Goal: Information Seeking & Learning: Learn about a topic

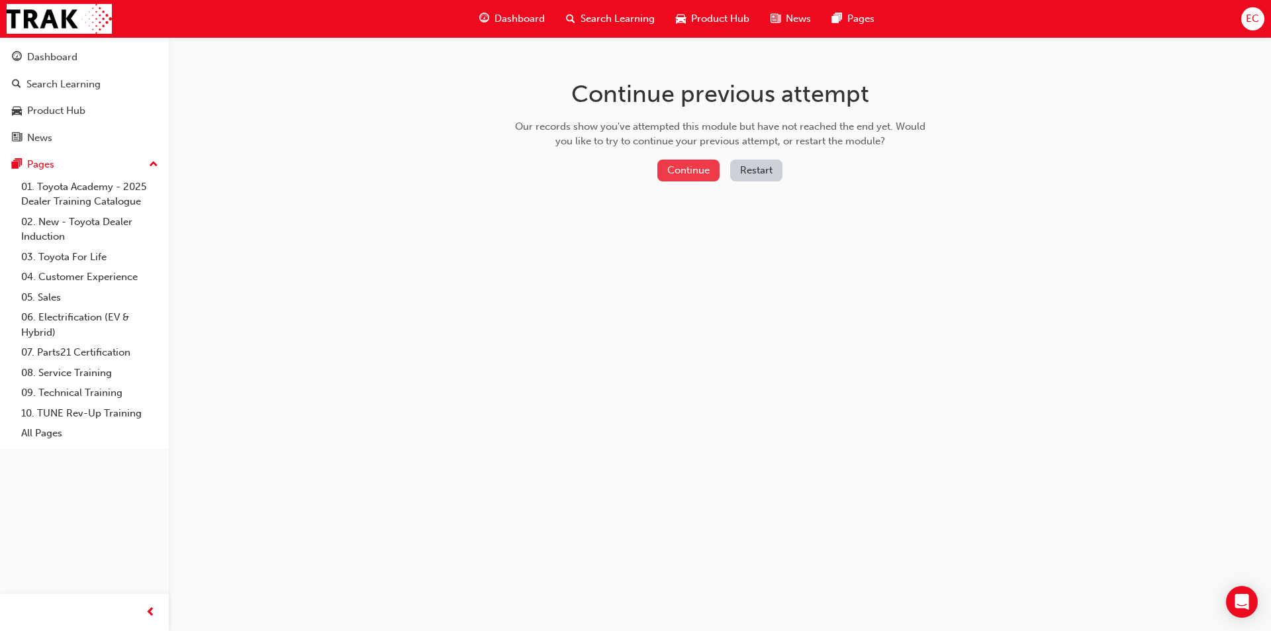
click at [715, 171] on button "Continue" at bounding box center [688, 171] width 62 height 22
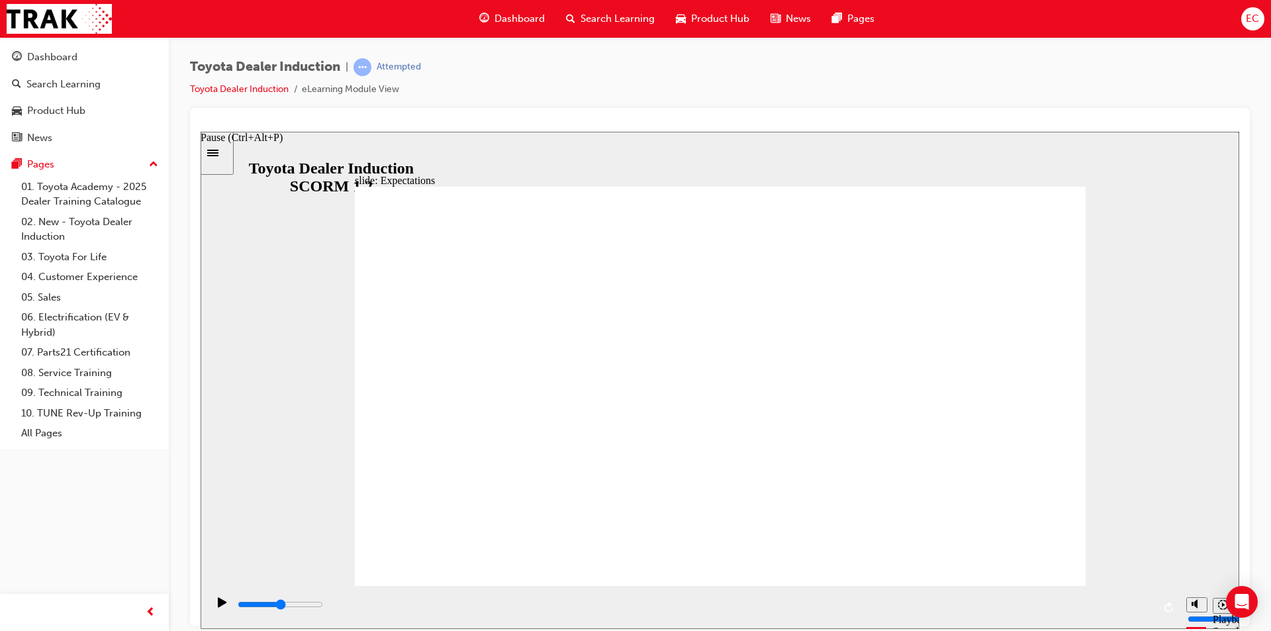
click at [219, 601] on icon "Pause (Ctrl+Alt+P)" at bounding box center [222, 601] width 9 height 11
click at [211, 613] on div "Pause (Ctrl+Alt+P)" at bounding box center [222, 607] width 23 height 23
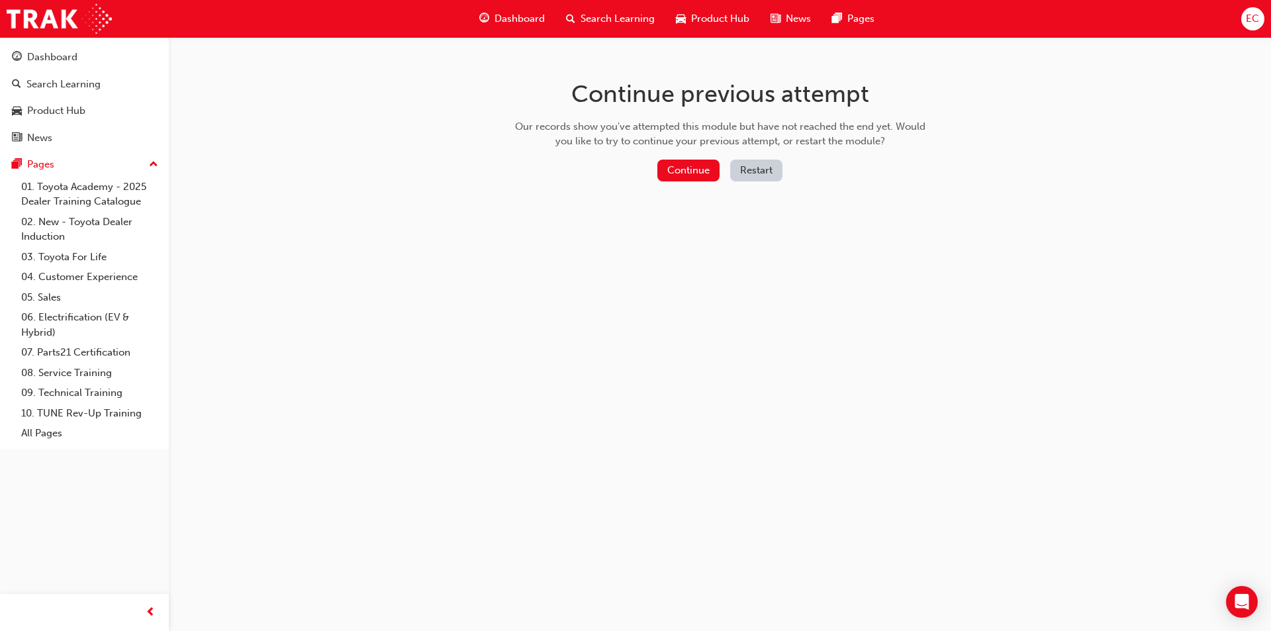
click at [761, 169] on button "Restart" at bounding box center [756, 171] width 52 height 22
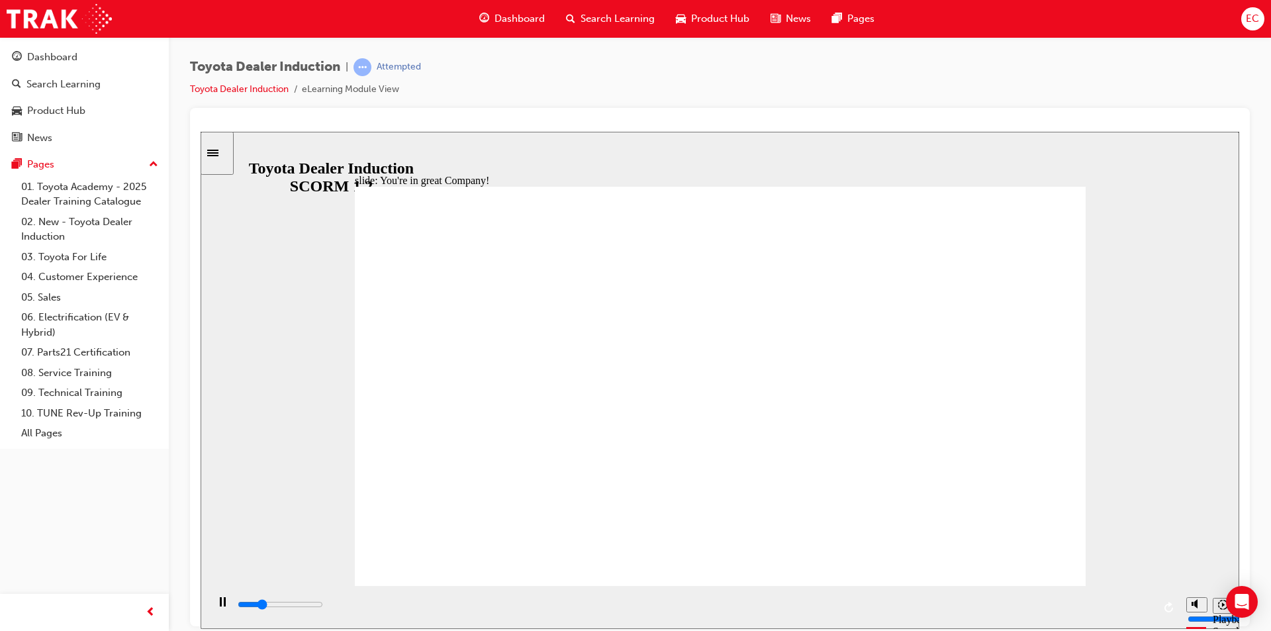
click at [220, 606] on rect "Pause (Ctrl+Alt+P)" at bounding box center [221, 600] width 2 height 9
click at [583, 610] on div "playback controls" at bounding box center [694, 604] width 917 height 15
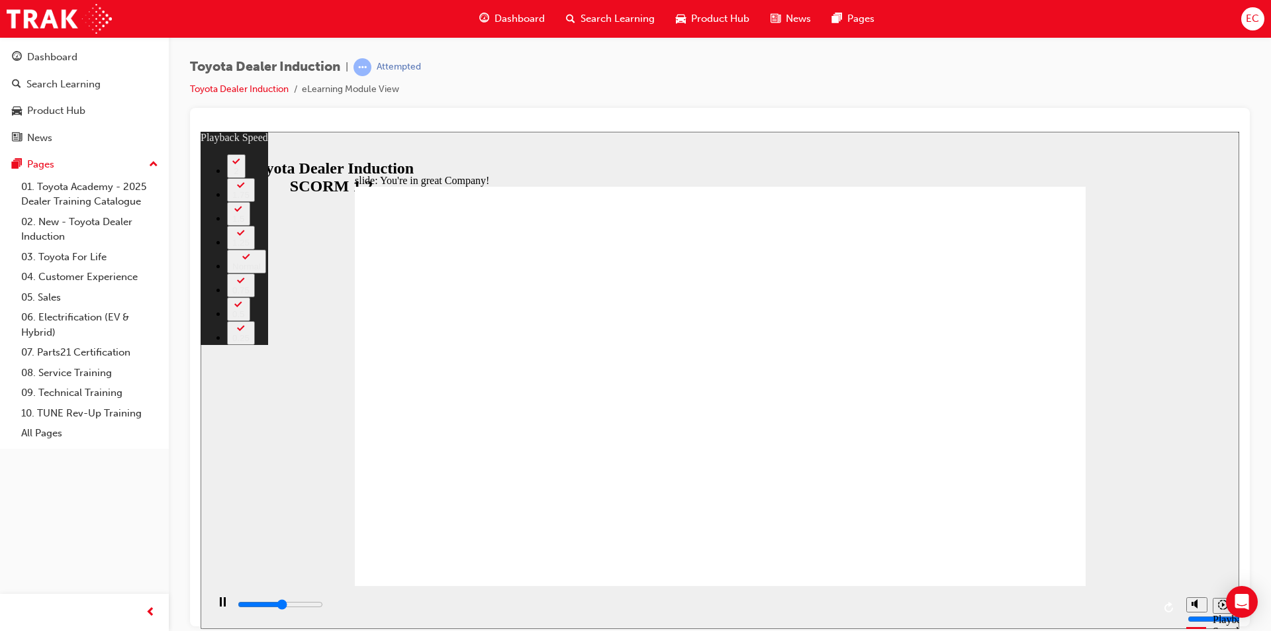
type input "3900"
type input "0"
type input "4200"
type input "0"
type input "4400"
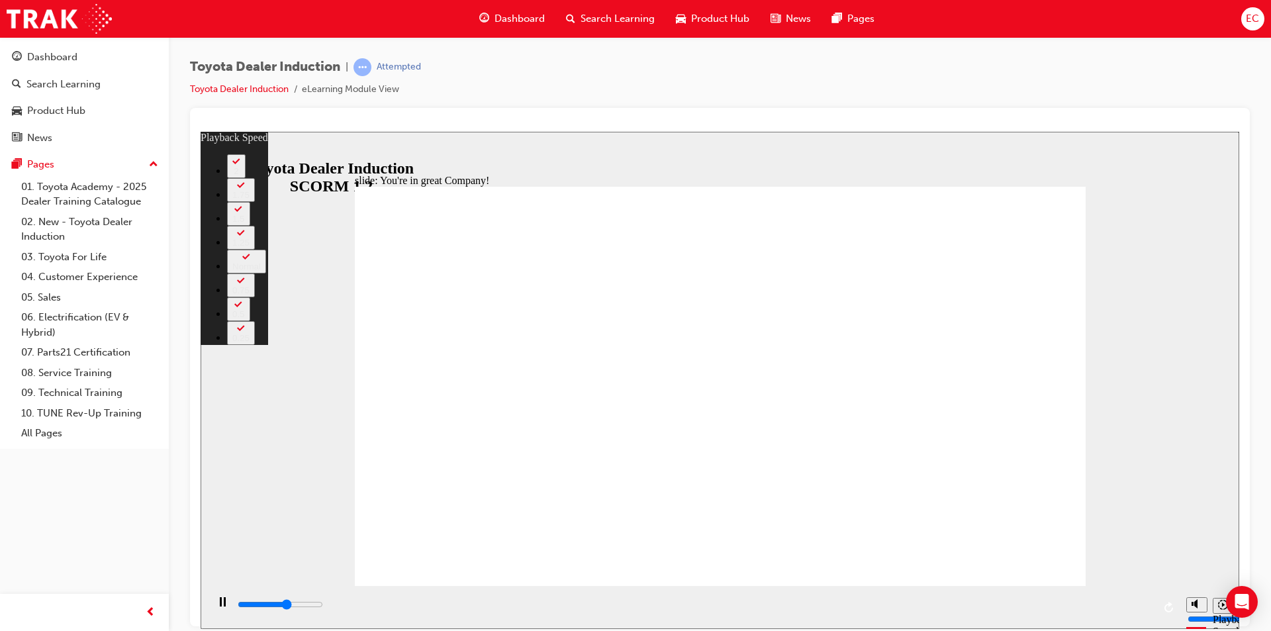
type input "1"
type input "4700"
type input "1"
type input "5000"
type input "1"
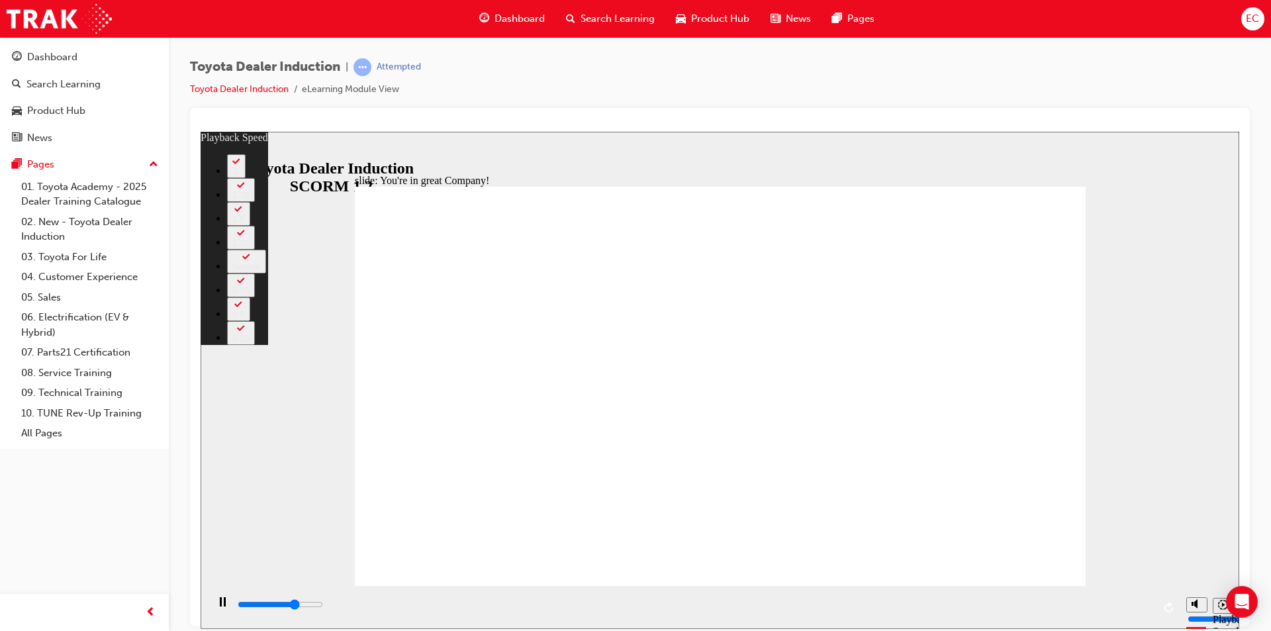
type input "5200"
type input "1"
type input "5500"
type input "2"
type input "5800"
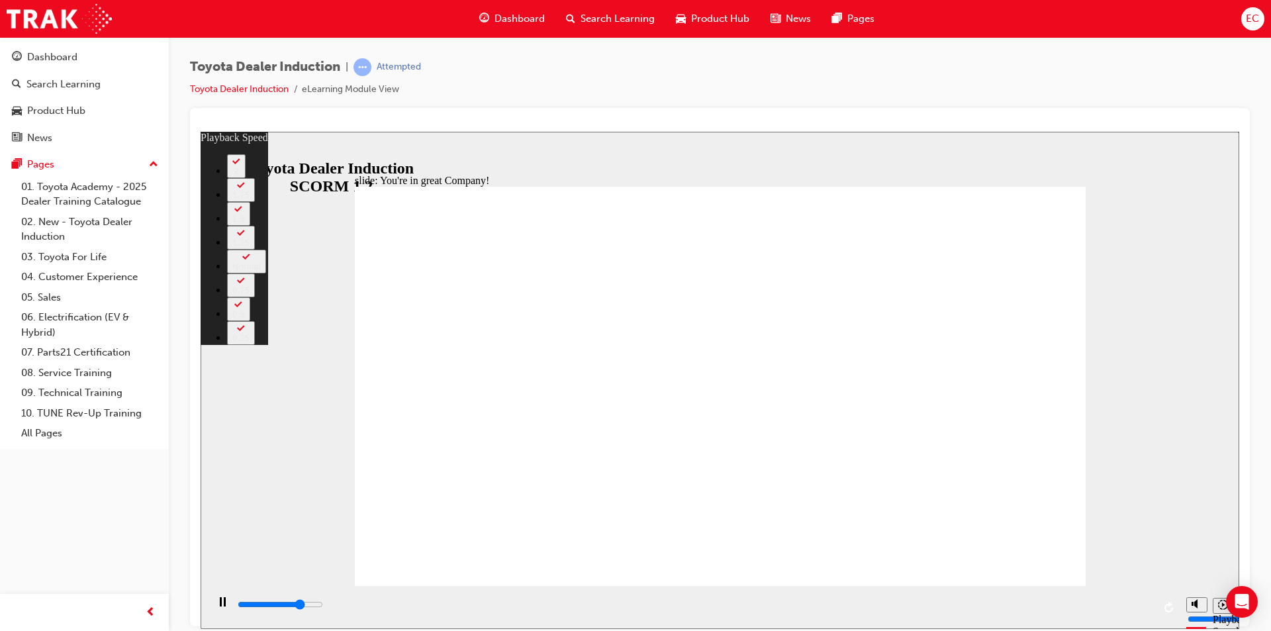
type input "2"
type input "6000"
type input "2"
type input "6300"
type input "2"
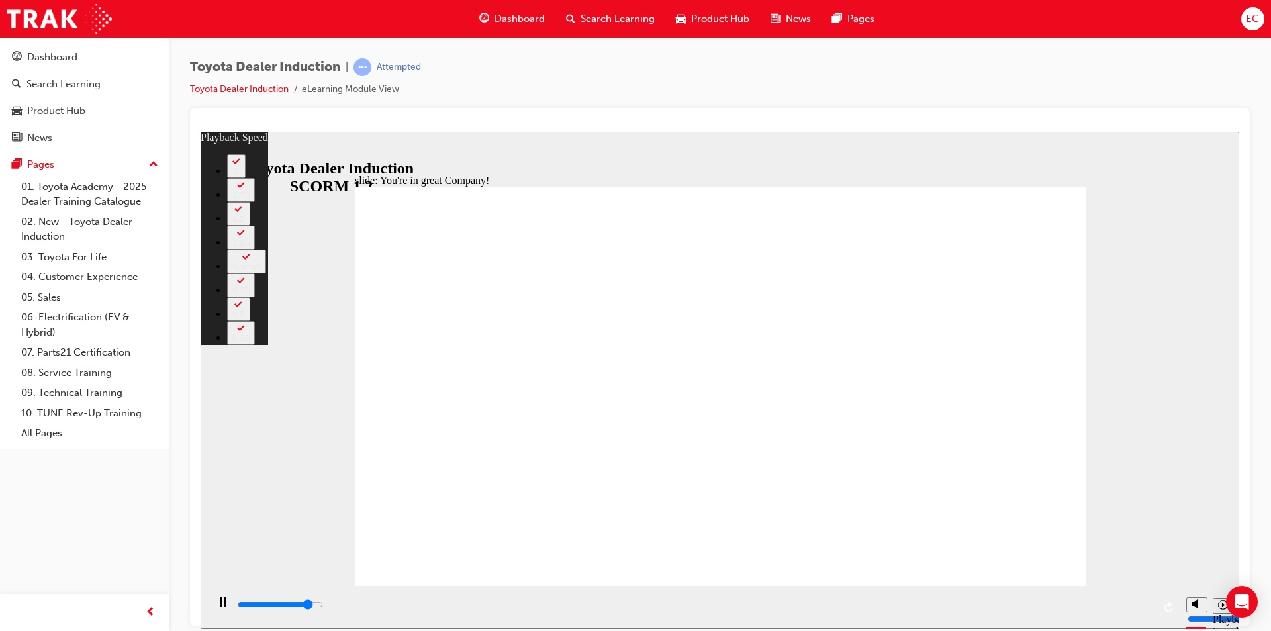
type input "6600"
type input "3"
type input "6800"
type input "3"
type input "6900"
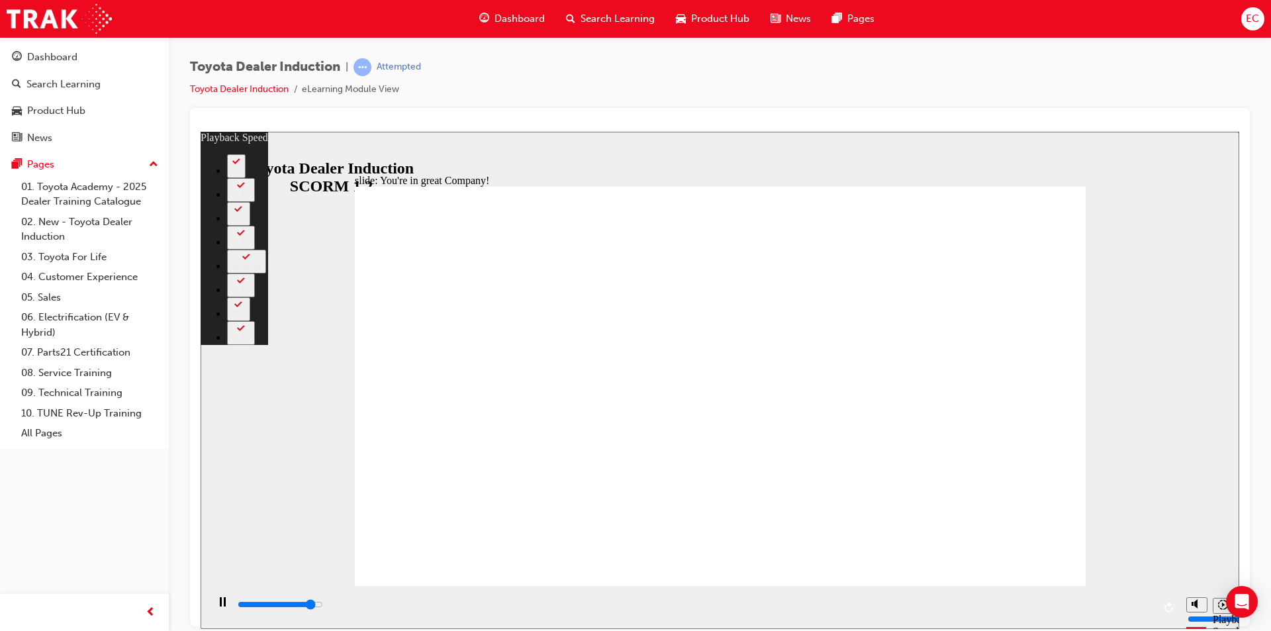
type input "3"
type input "7100"
type input "3"
type input "7400"
type input "3"
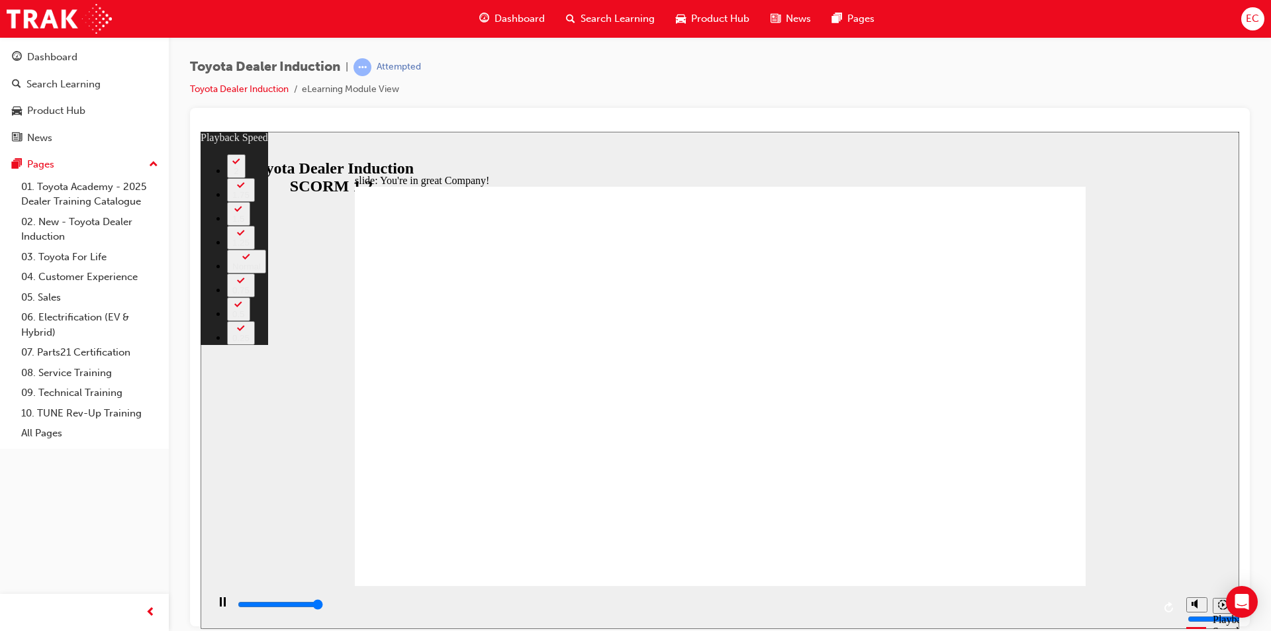
type input "7500"
type input "156"
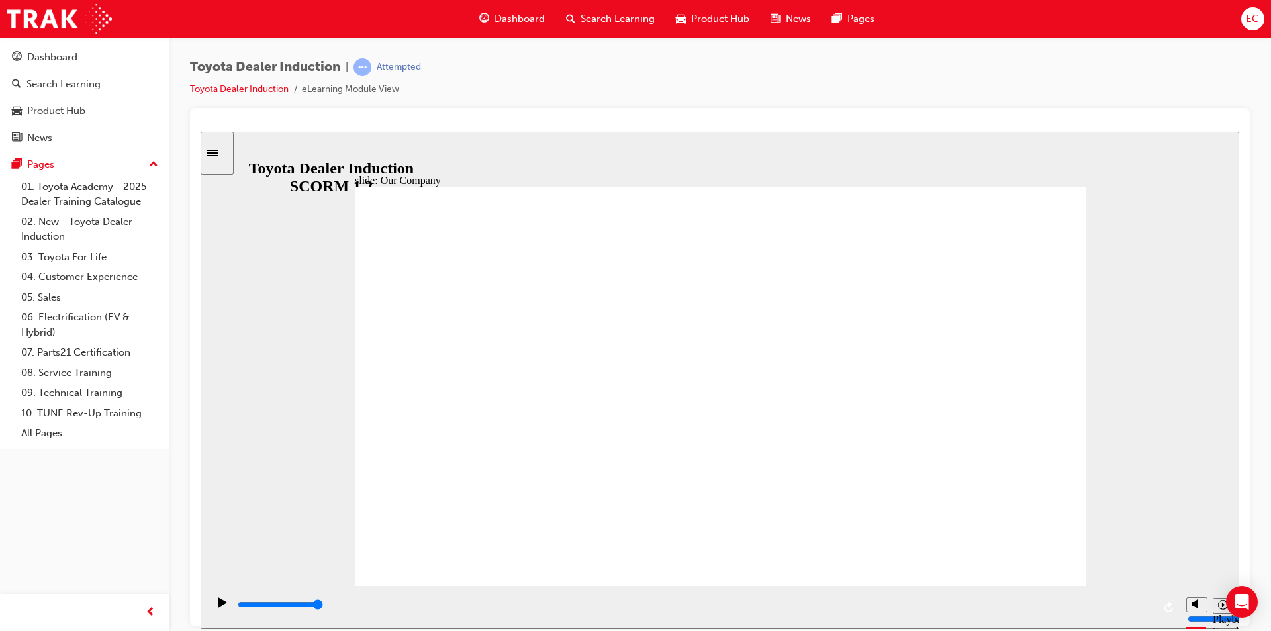
type input "8300"
drag, startPoint x: 512, startPoint y: 504, endPoint x: 570, endPoint y: 509, distance: 58.5
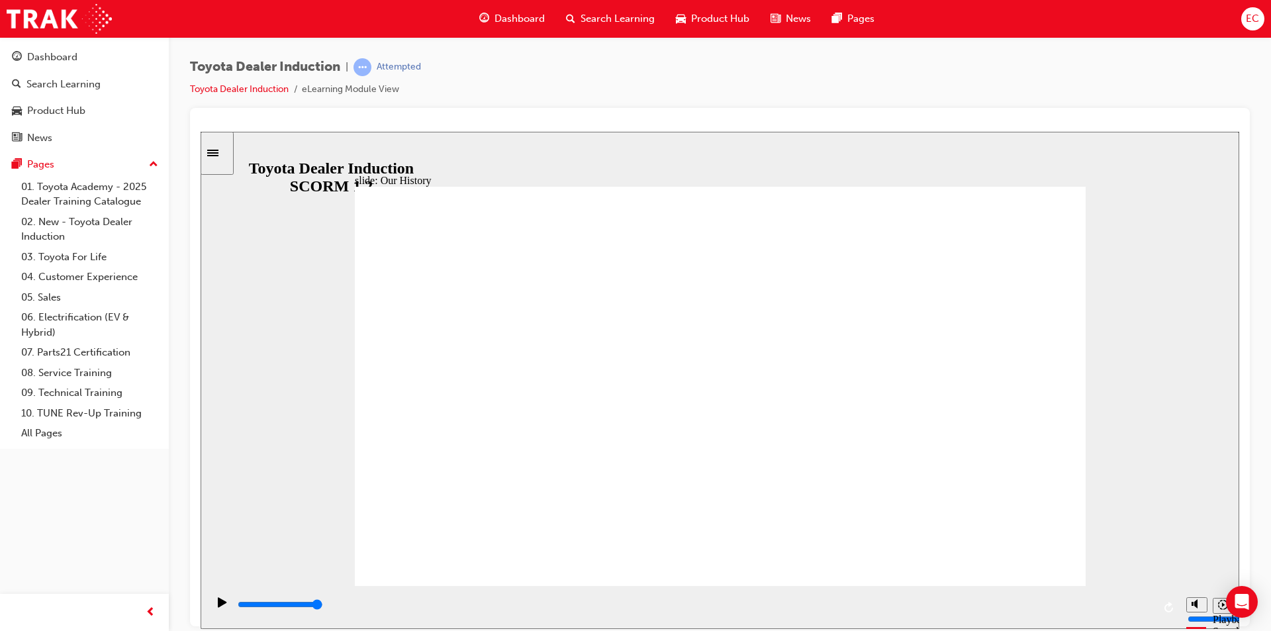
drag, startPoint x: 521, startPoint y: 508, endPoint x: 706, endPoint y: 506, distance: 184.7
drag, startPoint x: 712, startPoint y: 505, endPoint x: 899, endPoint y: 504, distance: 186.7
drag, startPoint x: 904, startPoint y: 510, endPoint x: 818, endPoint y: 513, distance: 86.1
type input "2"
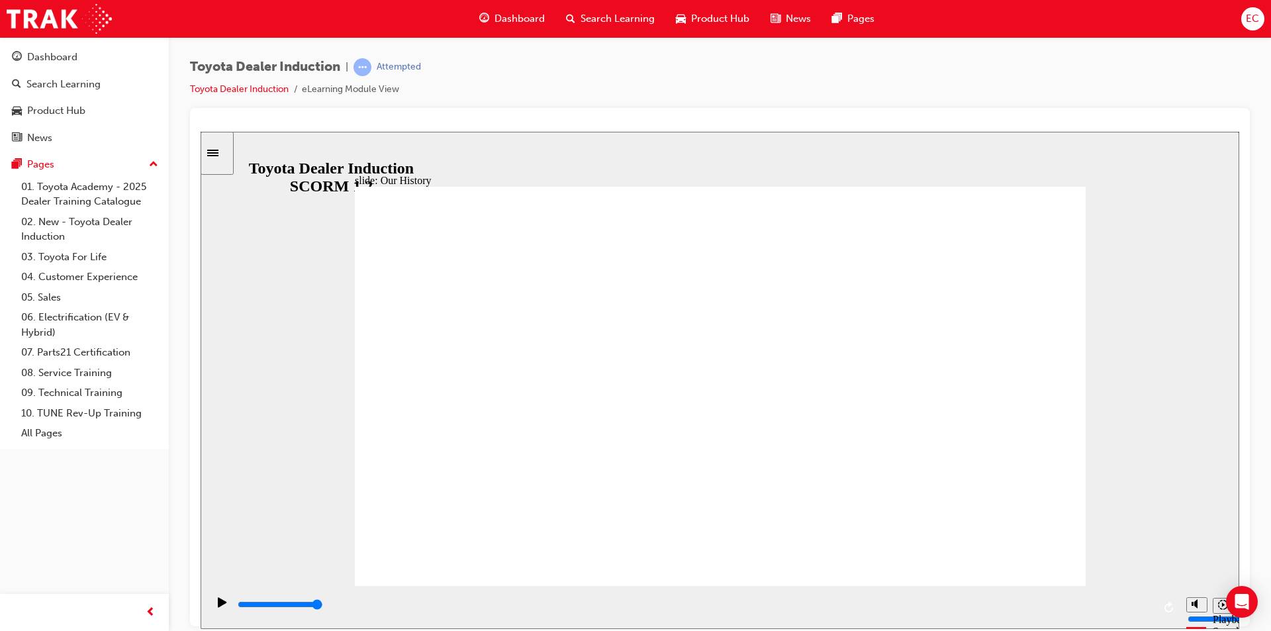
drag, startPoint x: 902, startPoint y: 502, endPoint x: 744, endPoint y: 511, distance: 157.8
drag, startPoint x: 715, startPoint y: 501, endPoint x: 809, endPoint y: 514, distance: 94.9
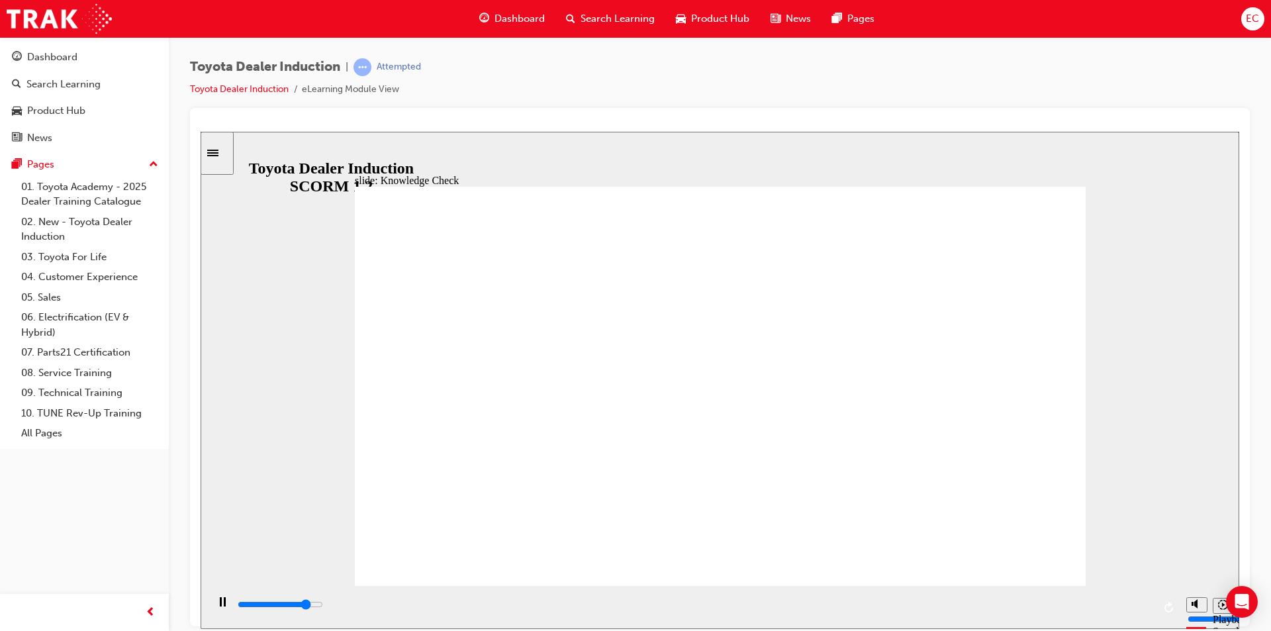
type input "4200"
radio input "true"
type input "3500"
radio input "true"
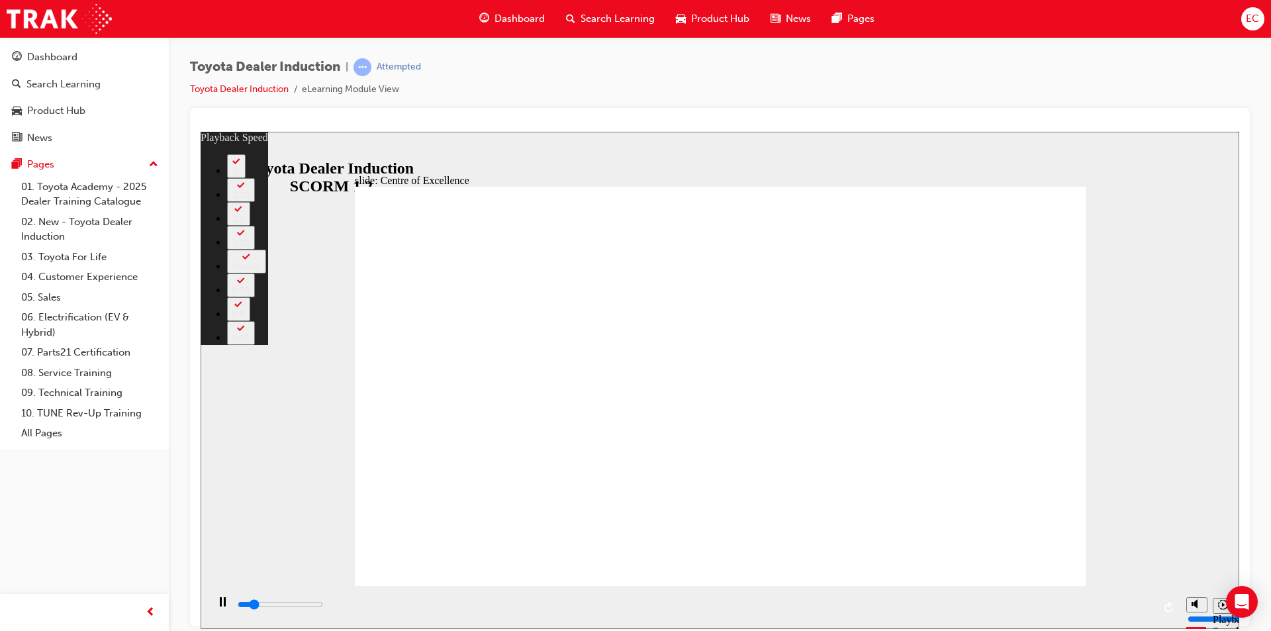
type input "2300"
type input "0"
type input "2500"
type input "0"
type input "2800"
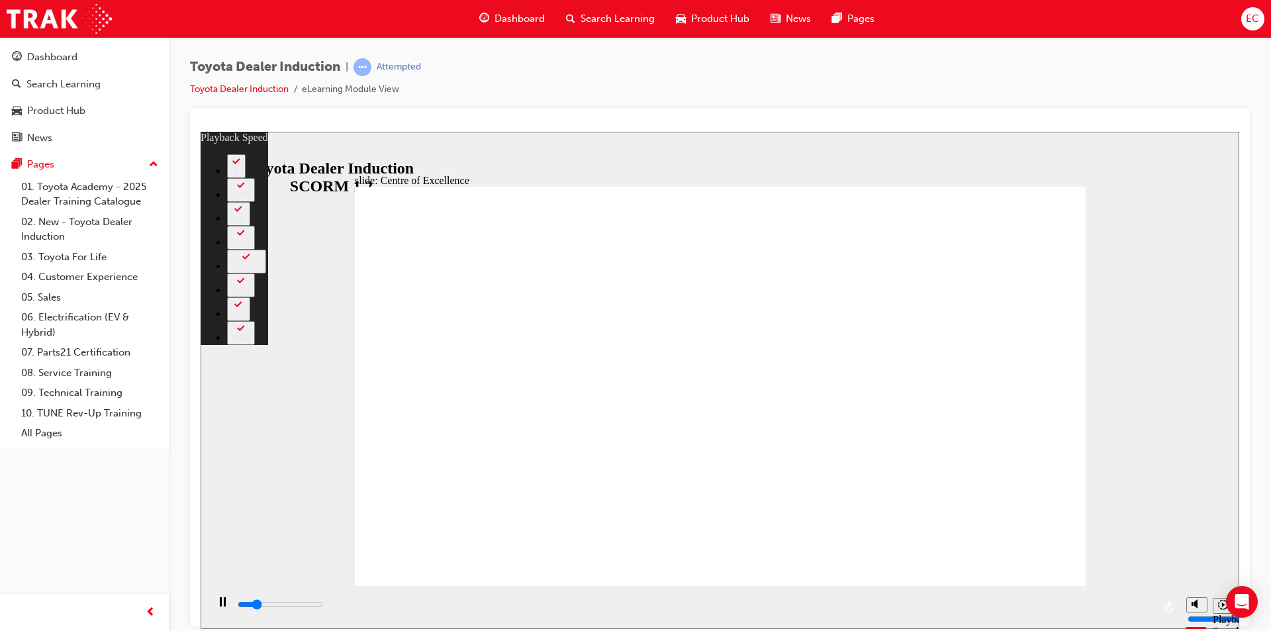
type input "1"
type input "3100"
type input "1"
type input "3300"
type input "1"
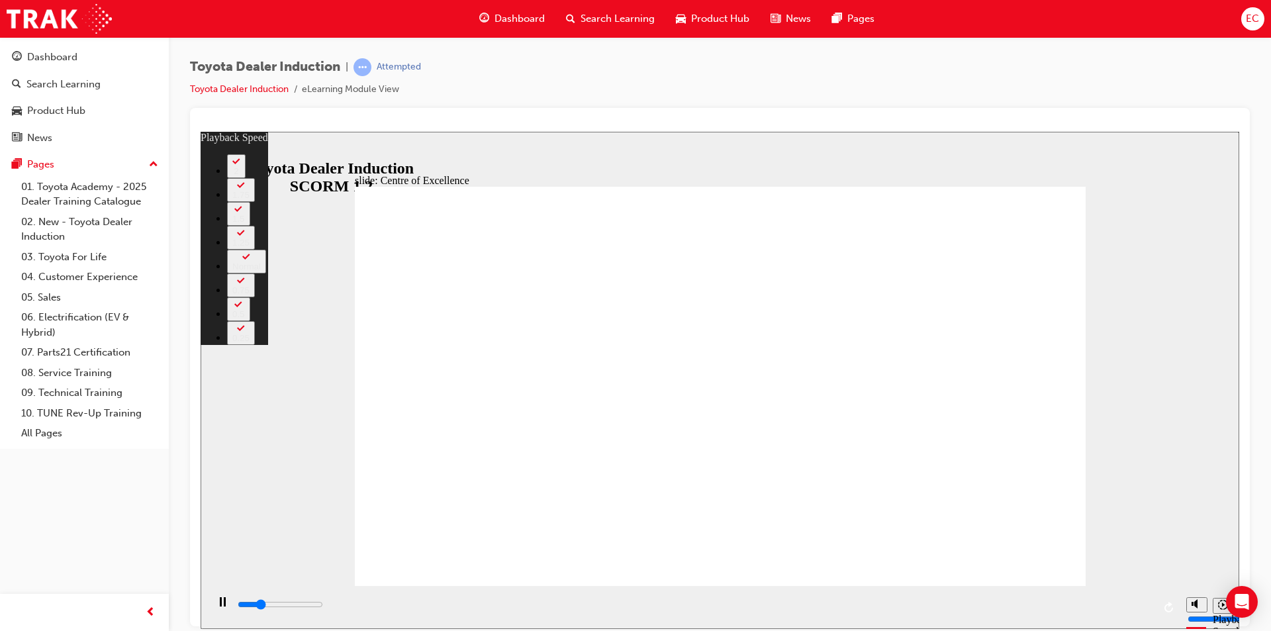
type input "3600"
type input "1"
type input "3900"
type input "2"
type input "4200"
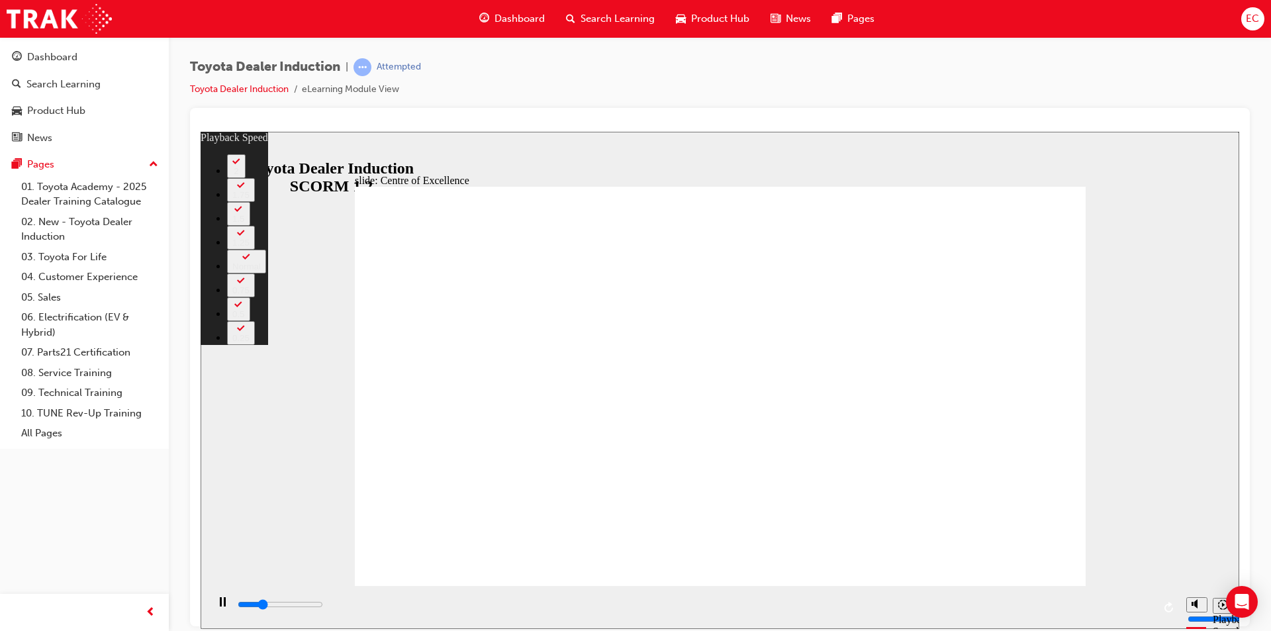
type input "2"
type input "4400"
type input "2"
type input "4700"
type input "2"
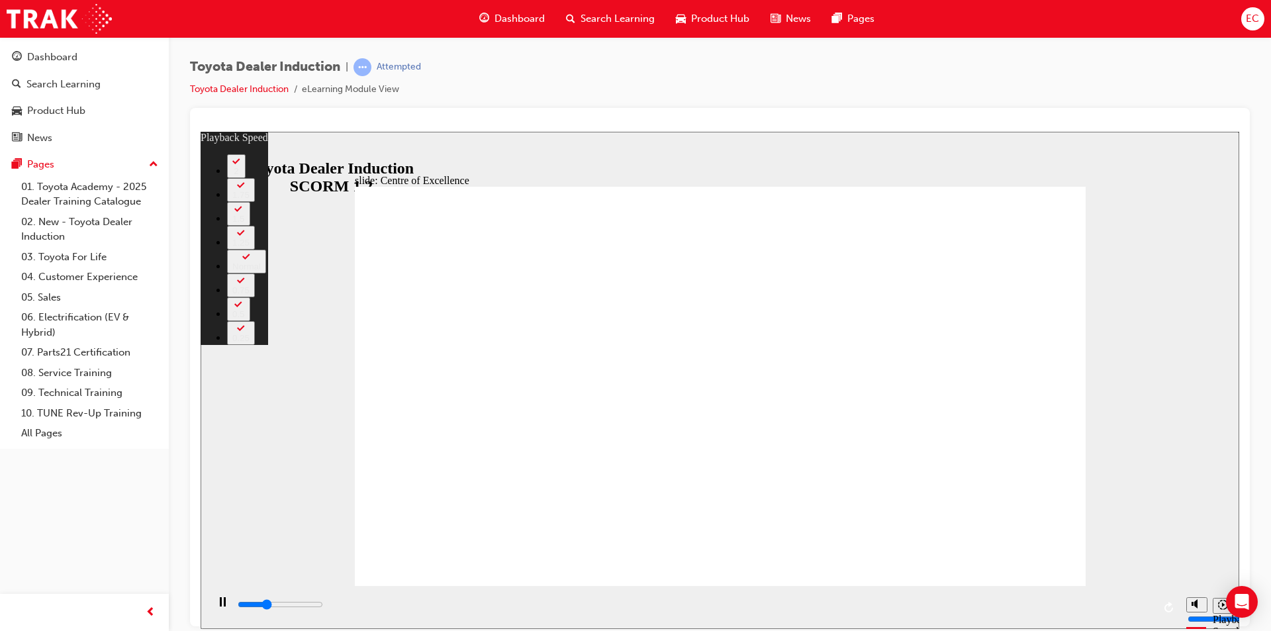
type input "4900"
type input "3"
type input "5100"
type input "3"
type input "5200"
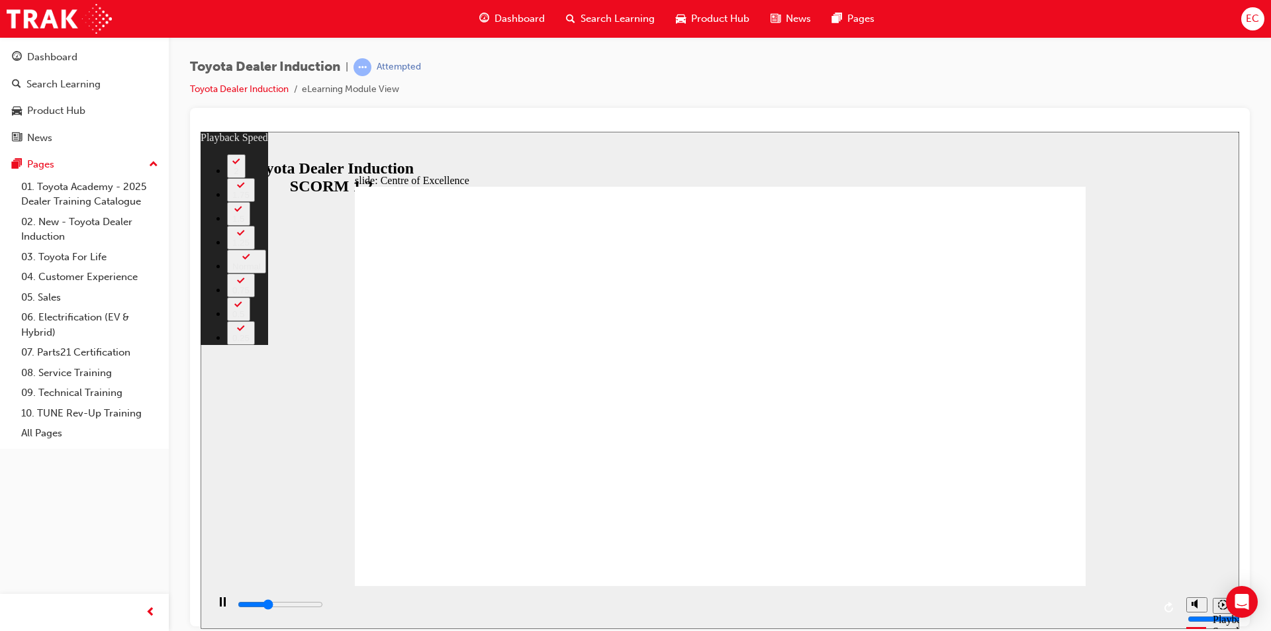
type input "3"
type input "5500"
type input "3"
type input "5700"
type input "3"
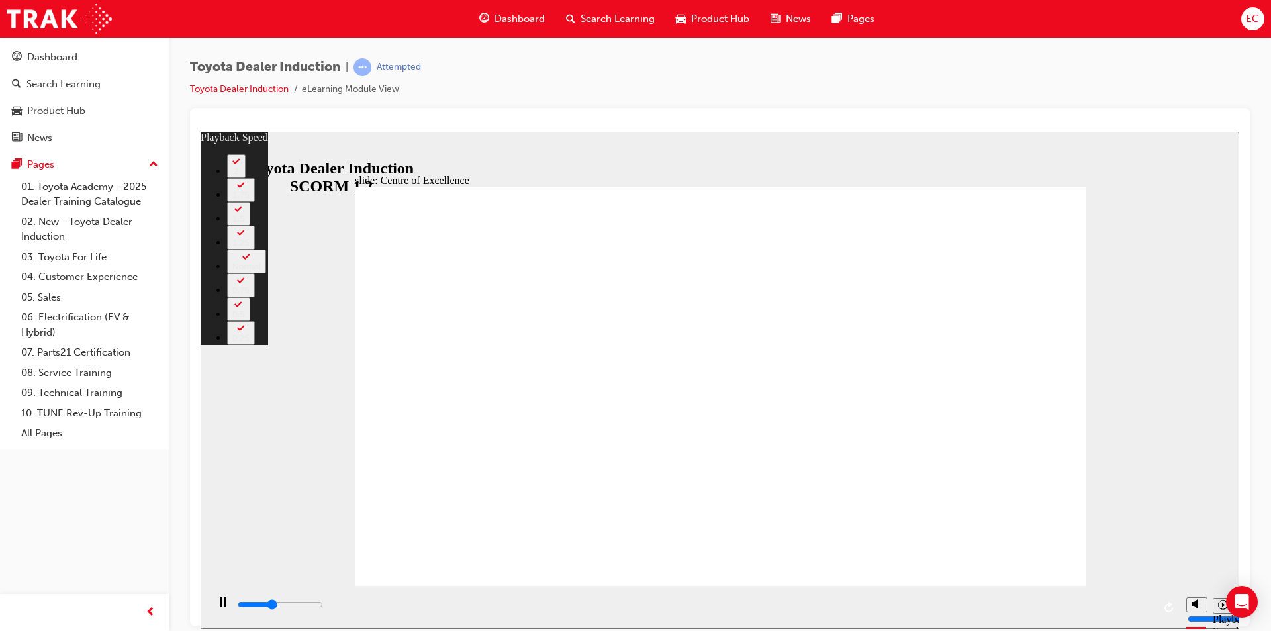
type input "6000"
type input "4"
type input "6300"
type input "4"
type input "6500"
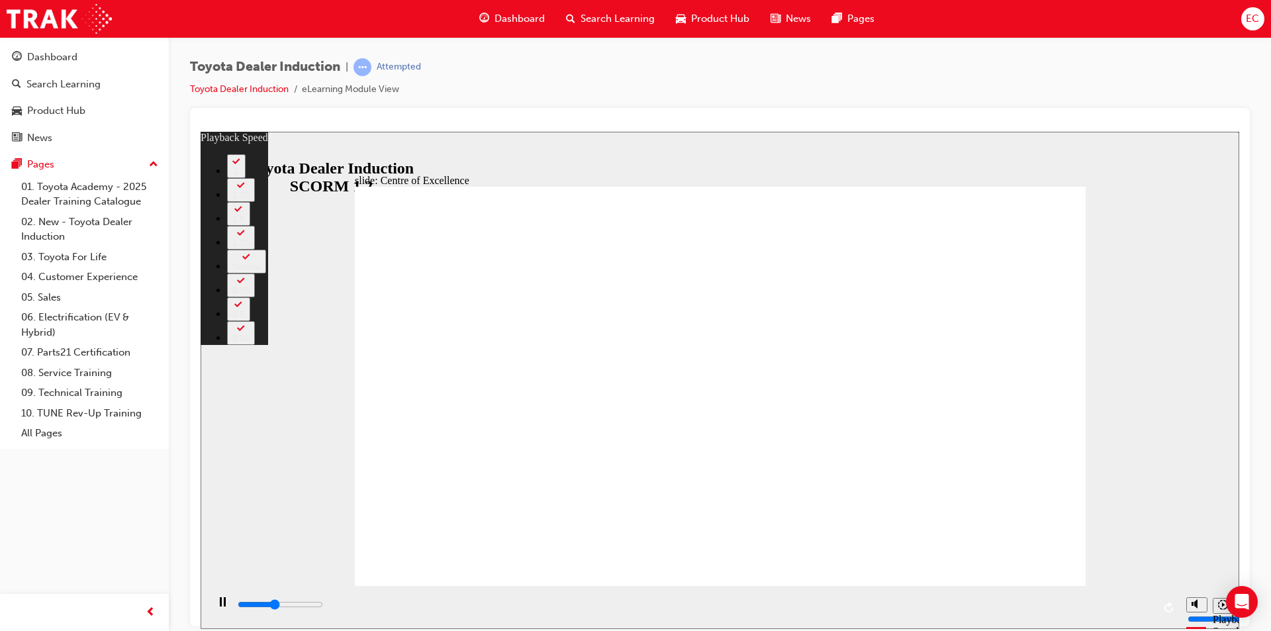
type input "4"
type input "6800"
type input "5"
type input "7100"
type input "5"
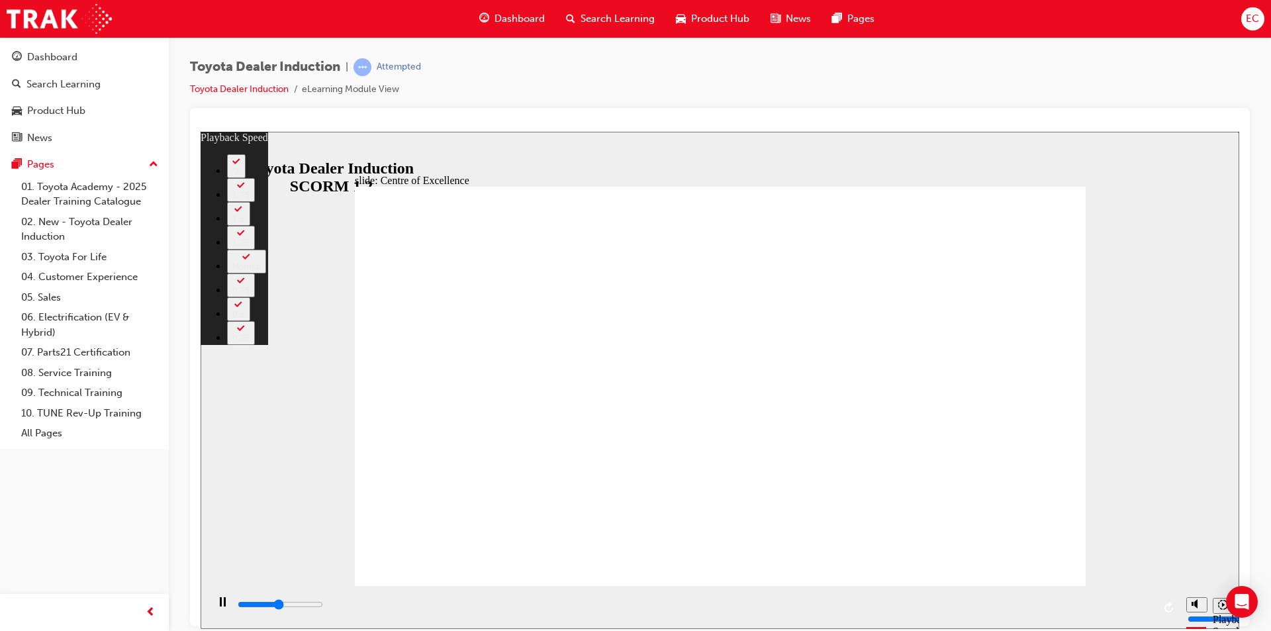
type input "7300"
type input "5"
type input "7600"
type input "5"
type input "7900"
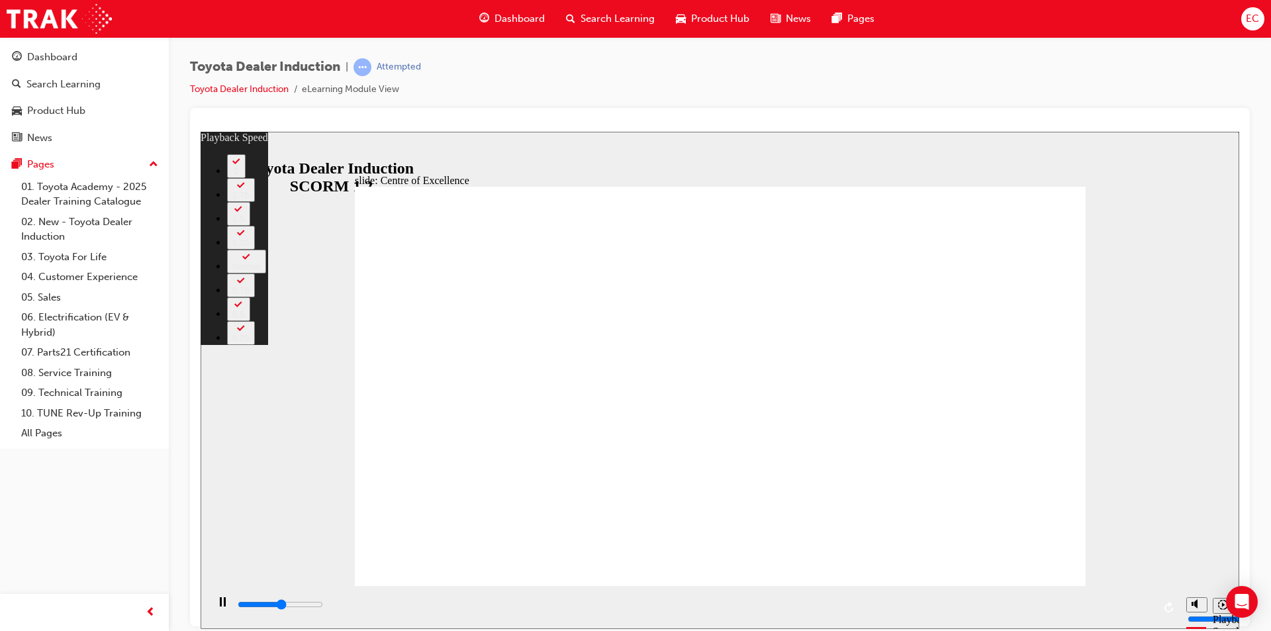
type input "6"
type input "8100"
type input "6"
type input "8400"
type input "6"
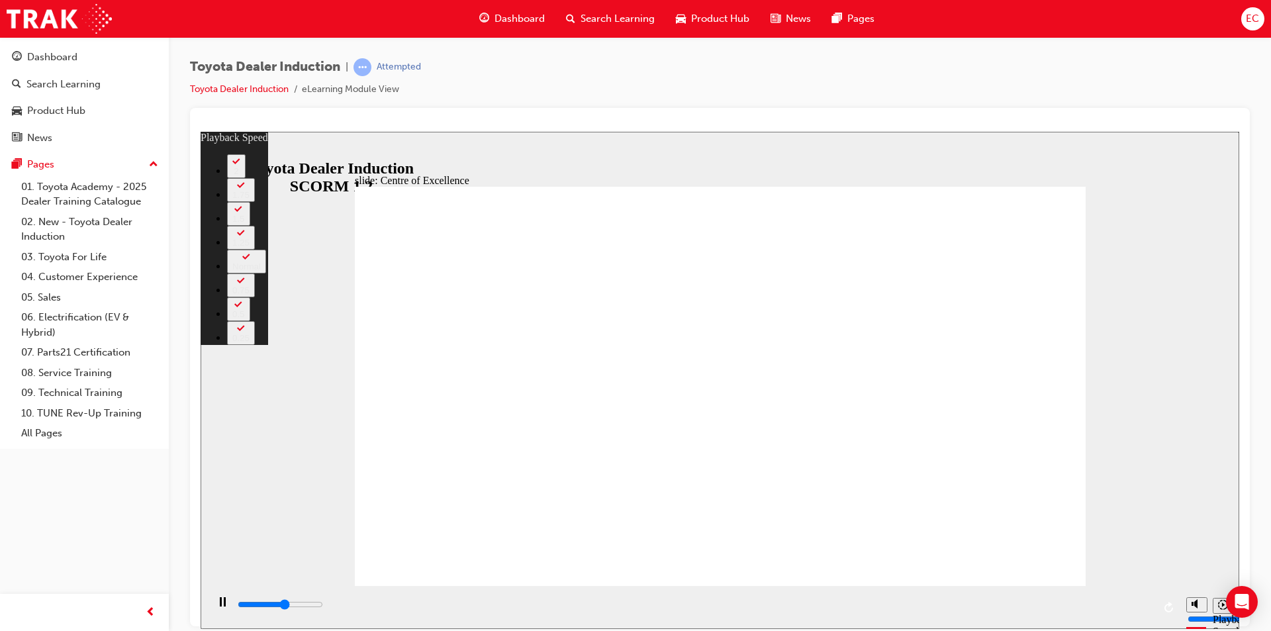
type input "8700"
type input "6"
type input "8900"
type input "7"
type input "9200"
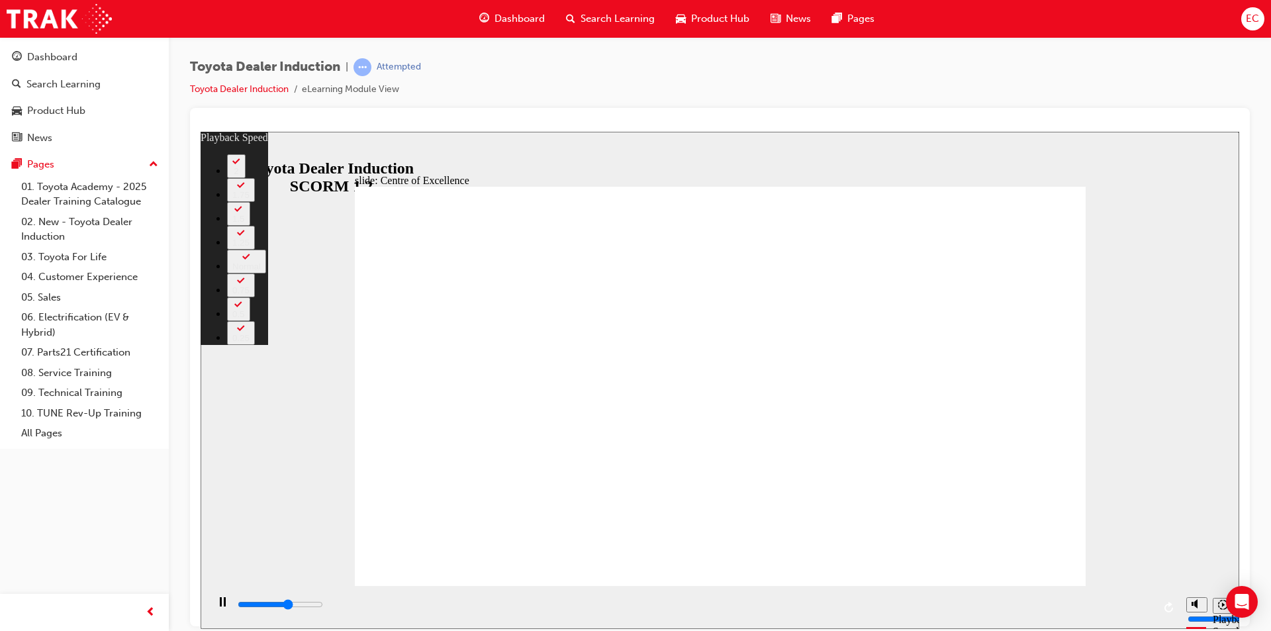
type input "7"
type input "9500"
type input "7"
type input "9700"
type input "7"
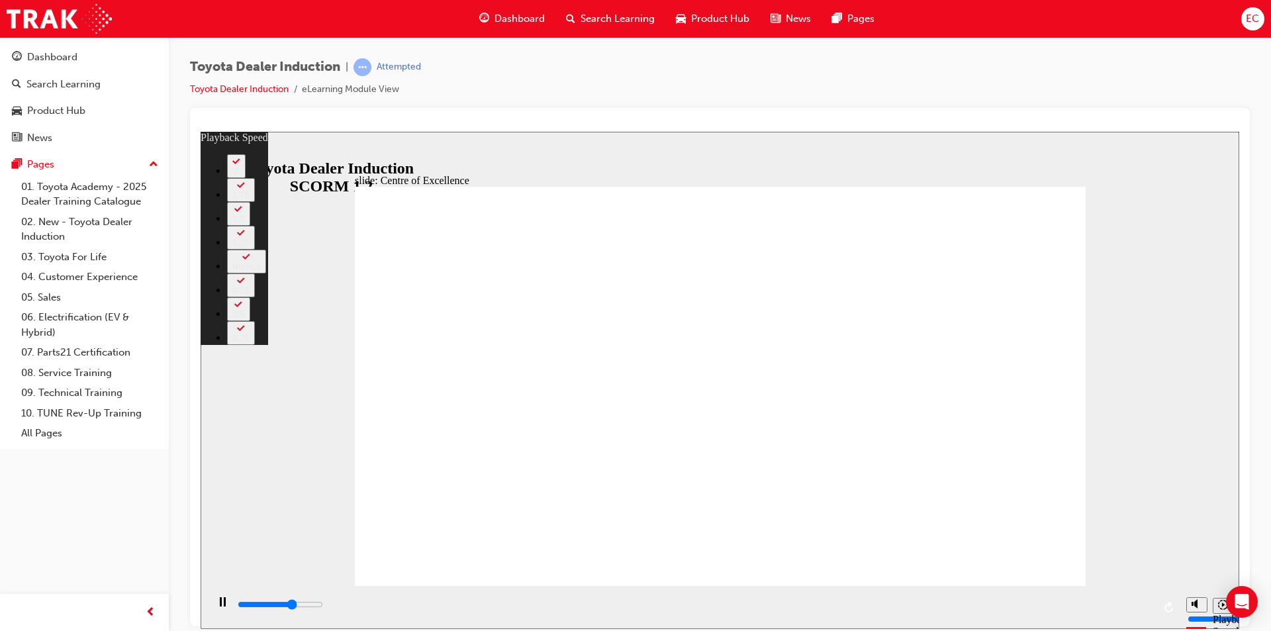
type input "10000"
type input "8"
type input "10200"
type input "8"
type input "10500"
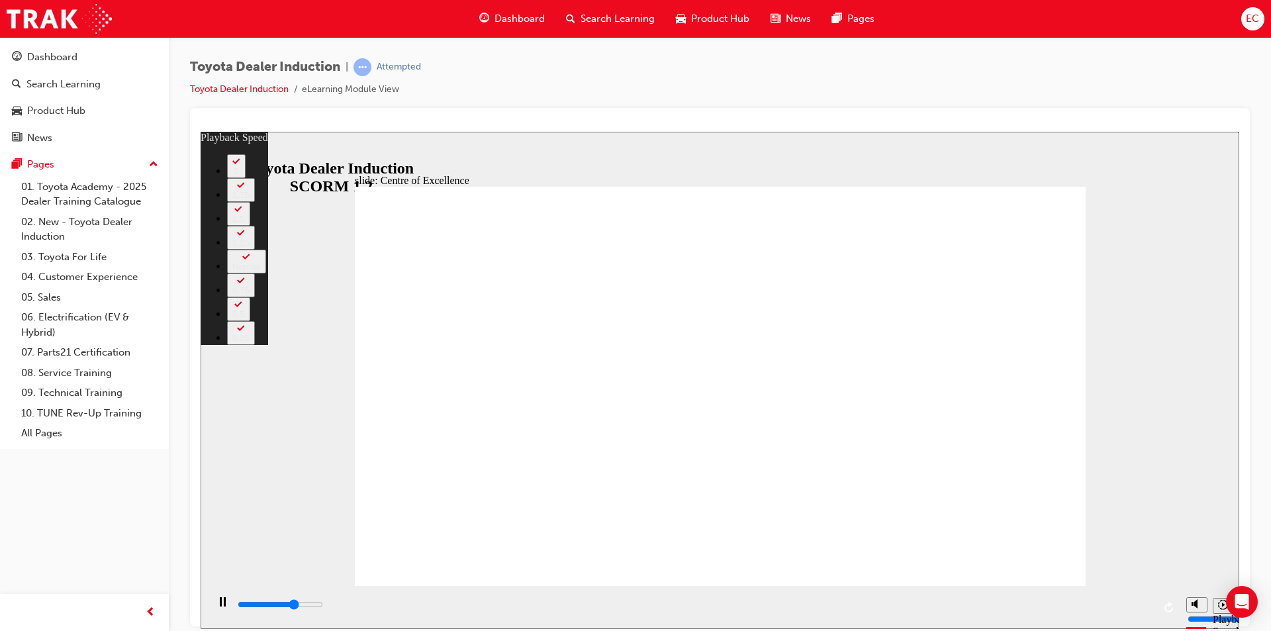
type input "8"
type input "10800"
type input "9"
type input "11100"
type input "9"
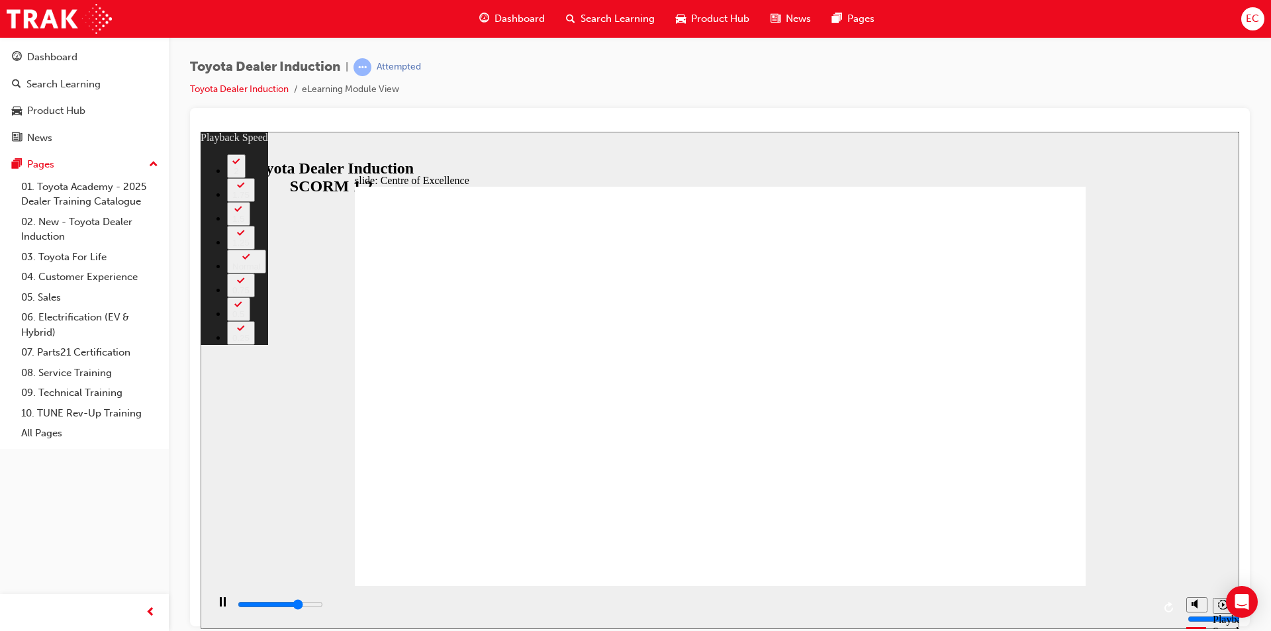
type input "11300"
type input "9"
type input "11600"
type input "9"
type input "11900"
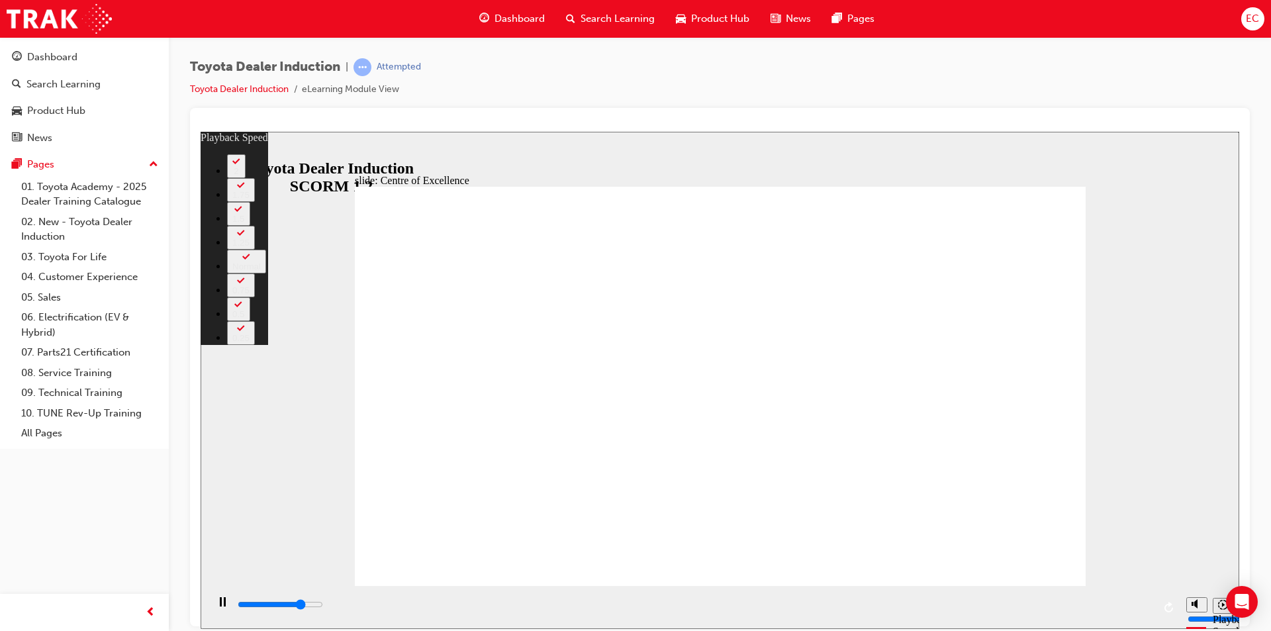
type input "10"
type input "12100"
type input "10"
type input "12400"
type input "10"
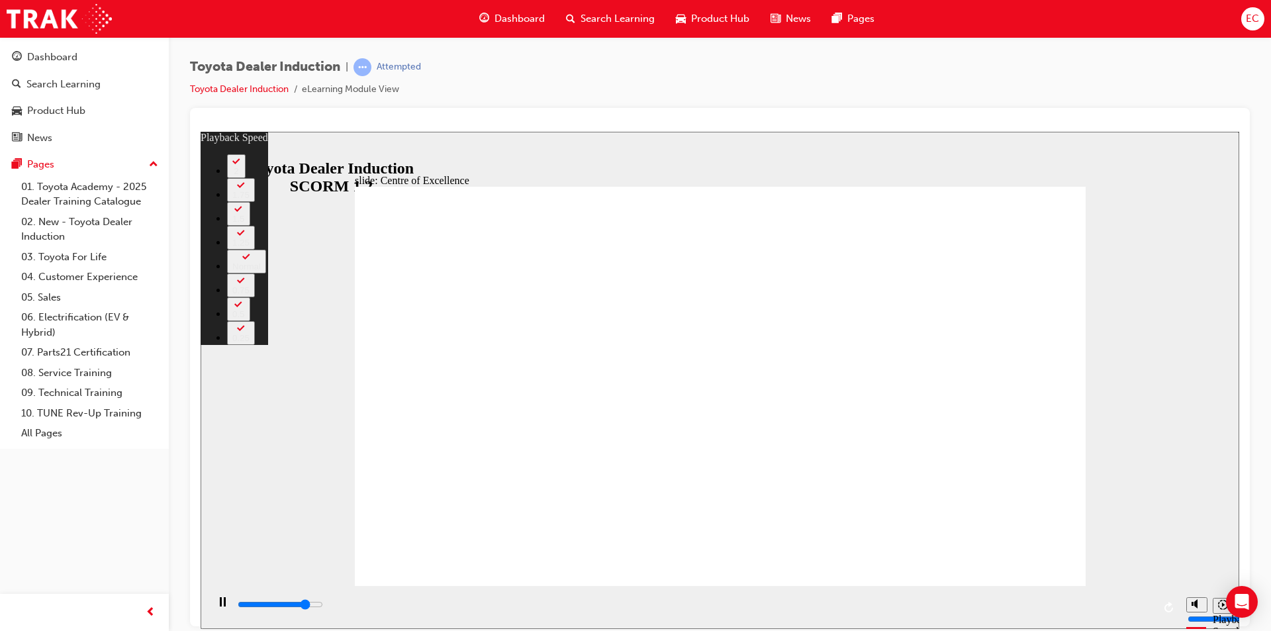
type input "12700"
type input "10"
type input "12900"
type input "11"
type input "13200"
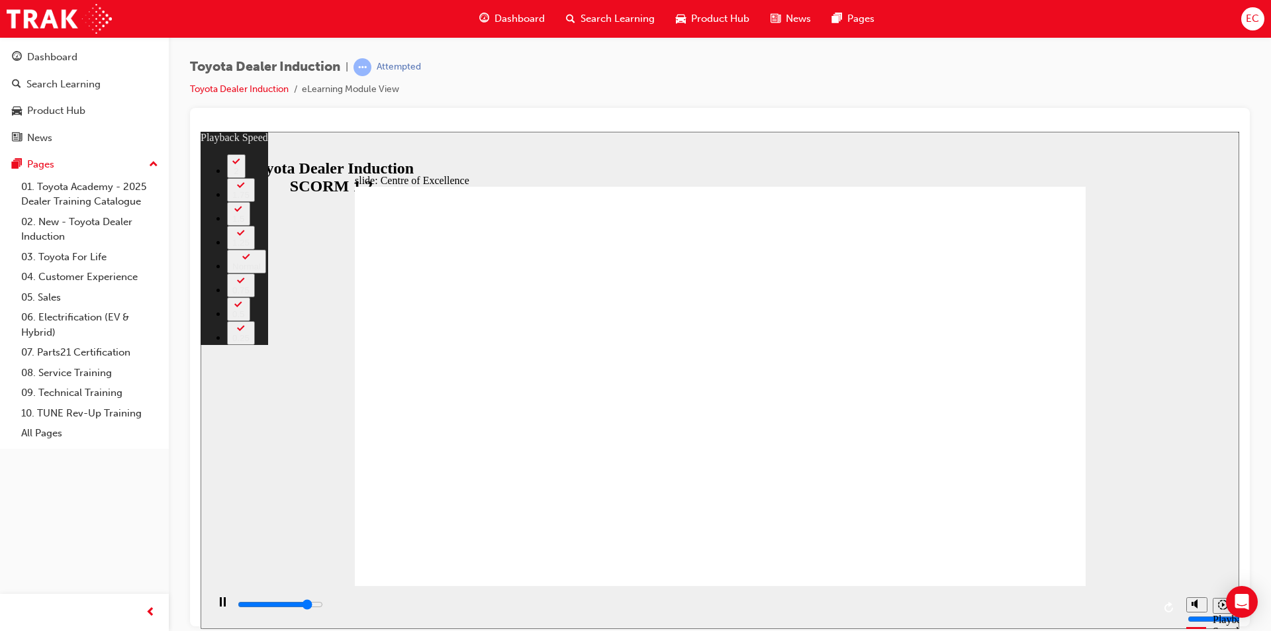
type input "11"
type input "13500"
type input "11"
type input "13700"
type input "11"
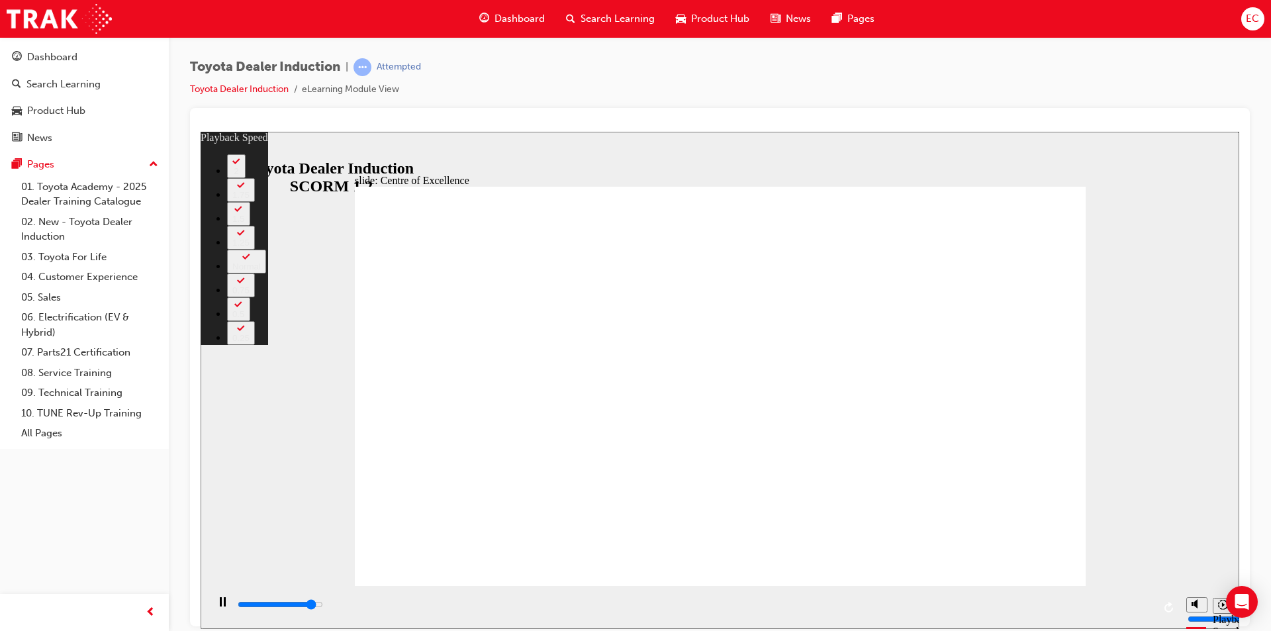
type input "14000"
type input "12"
type input "14300"
type input "12"
type input "14500"
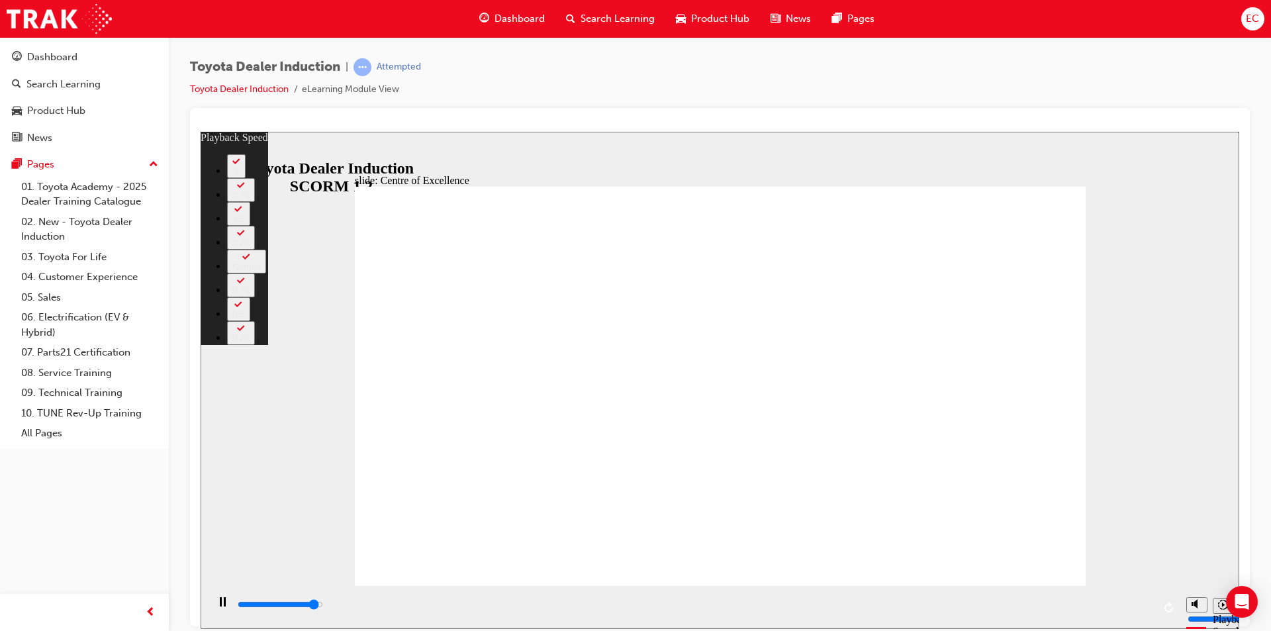
type input "12"
type input "14800"
type input "13"
type input "15100"
type input "13"
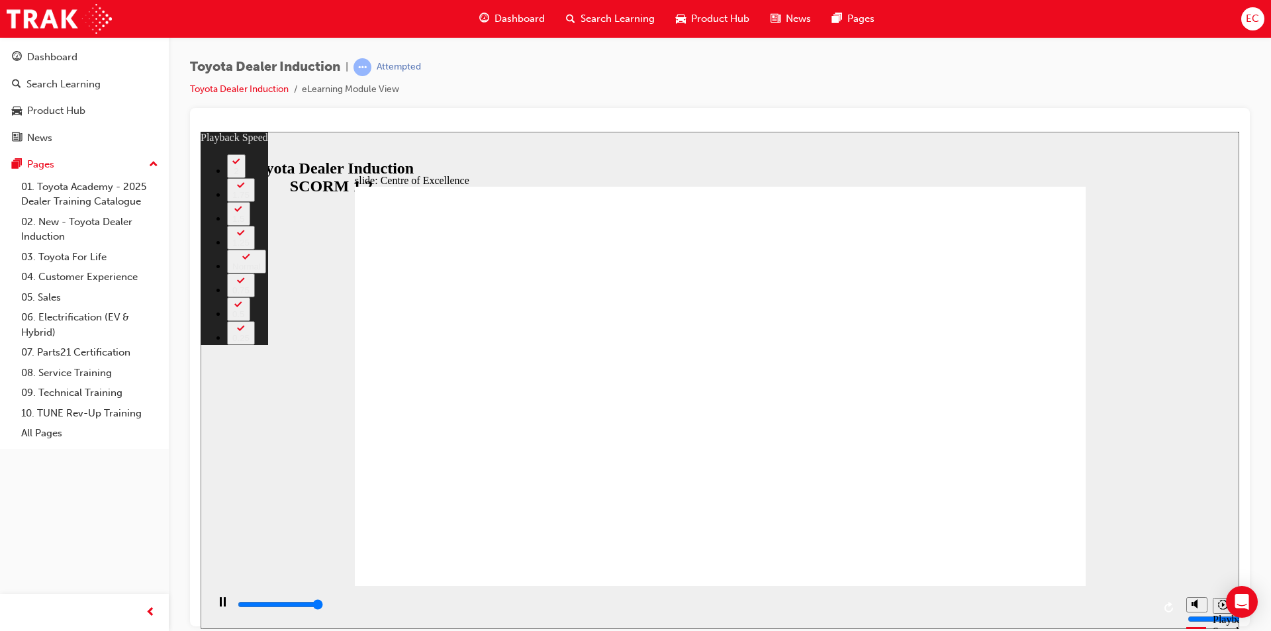
type input "15300"
type input "13"
type input "15300"
type input "138"
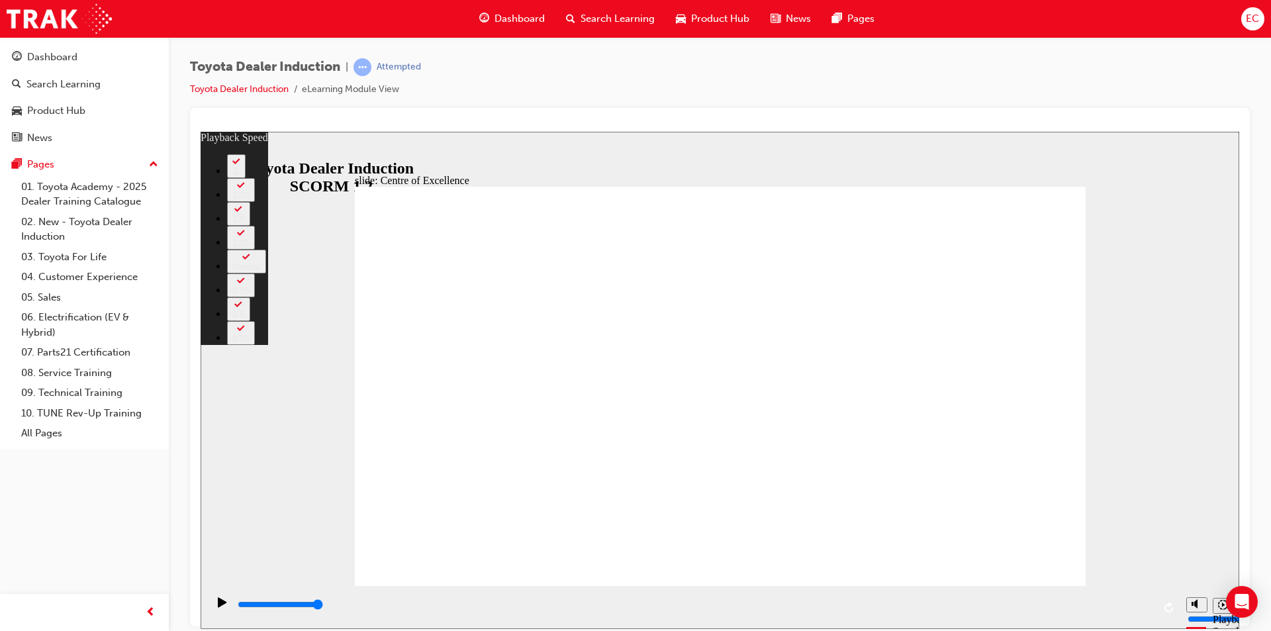
type input "248"
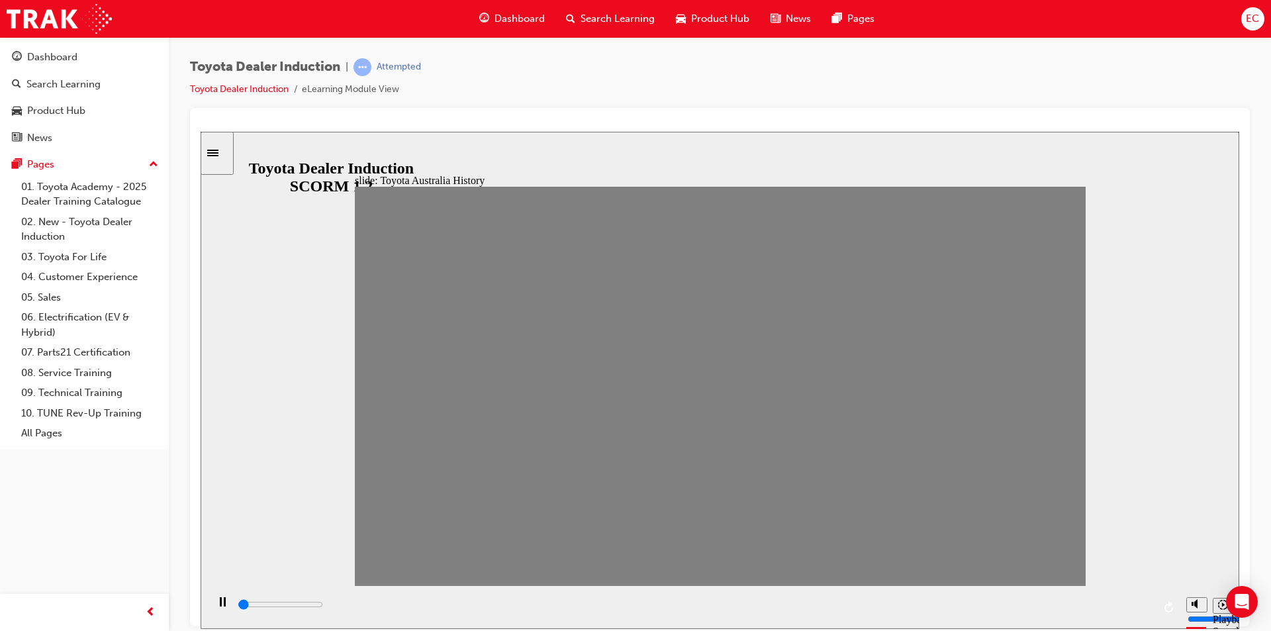
drag, startPoint x: 380, startPoint y: 395, endPoint x: 422, endPoint y: 395, distance: 42.4
drag, startPoint x: 399, startPoint y: 397, endPoint x: 458, endPoint y: 389, distance: 59.4
drag, startPoint x: 471, startPoint y: 395, endPoint x: 461, endPoint y: 392, distance: 10.3
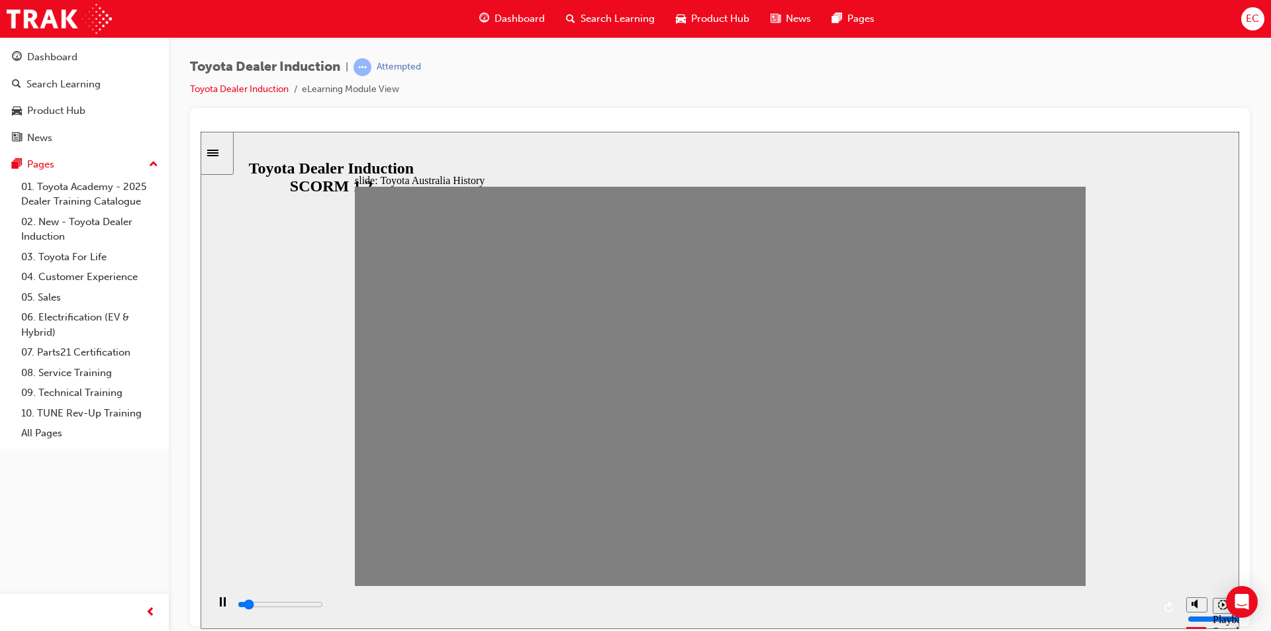
type input "0"
type input "2"
type input "0"
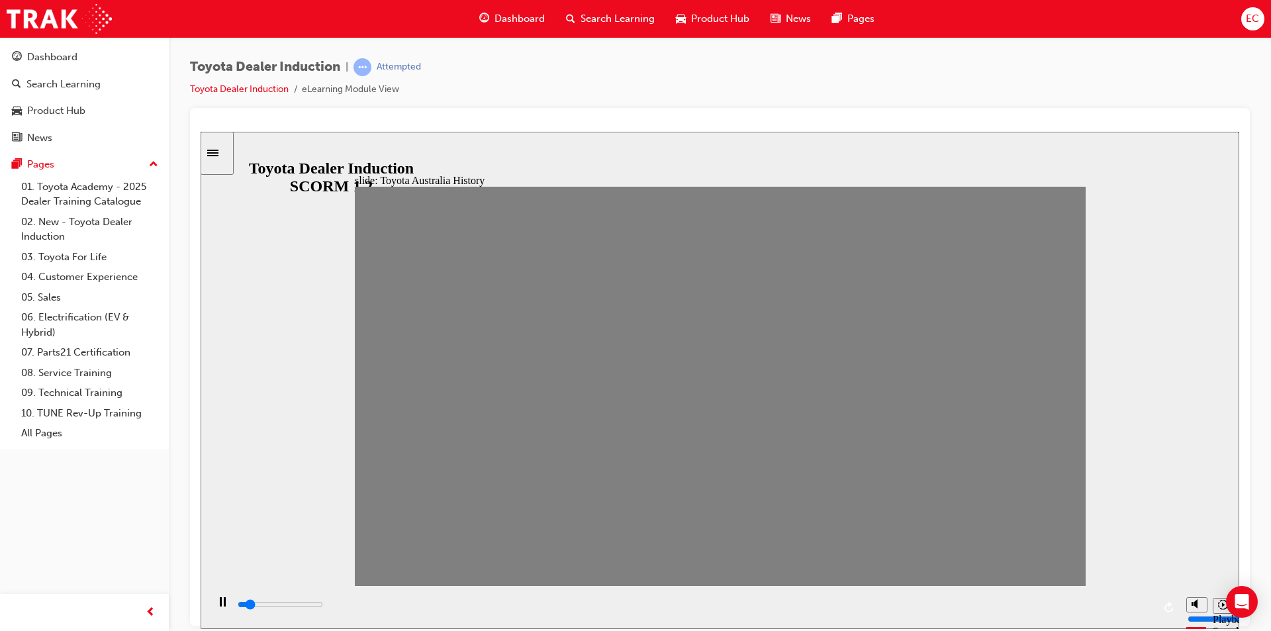
type input "3"
drag, startPoint x: 451, startPoint y: 402, endPoint x: 479, endPoint y: 394, distance: 28.3
drag, startPoint x: 479, startPoint y: 394, endPoint x: 521, endPoint y: 391, distance: 42.5
drag, startPoint x: 504, startPoint y: 397, endPoint x: 1158, endPoint y: 373, distance: 654.5
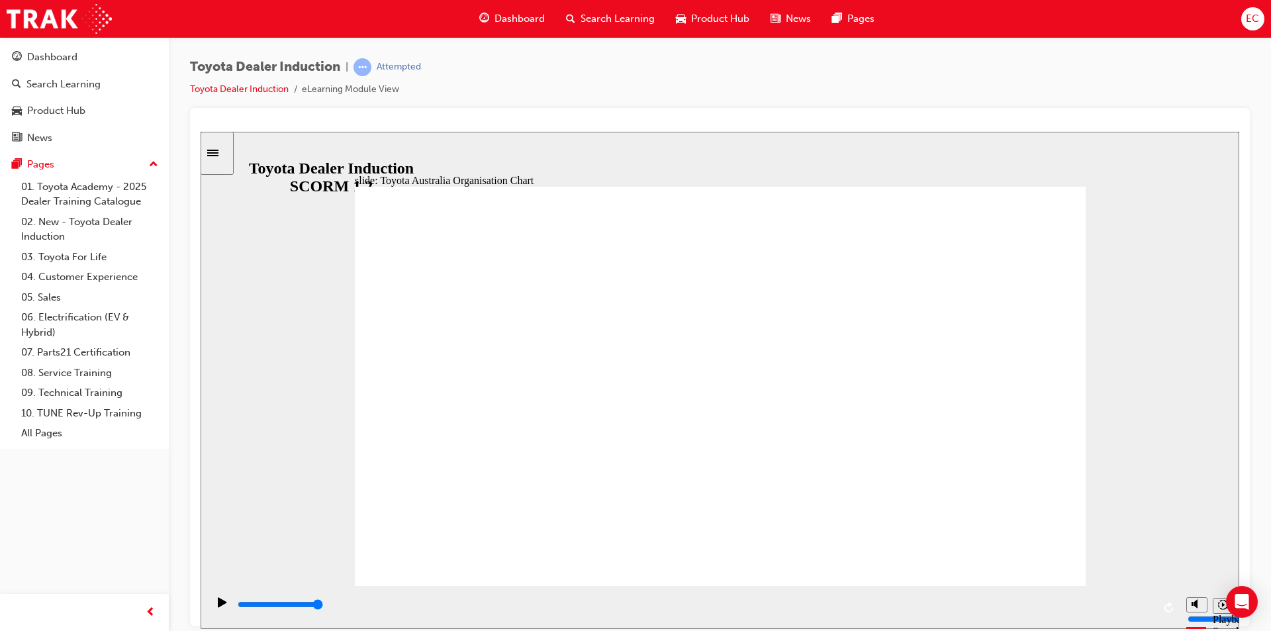
type input "5000"
radio input "true"
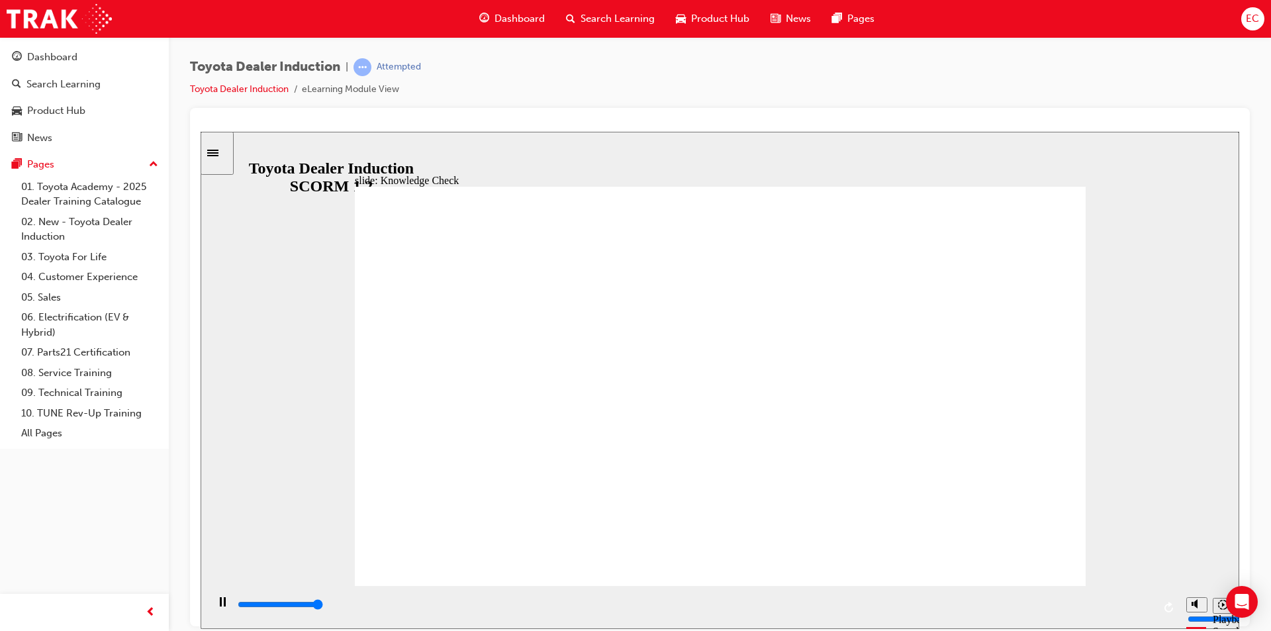
type input "5000"
radio input "true"
type input "3400"
radio input "true"
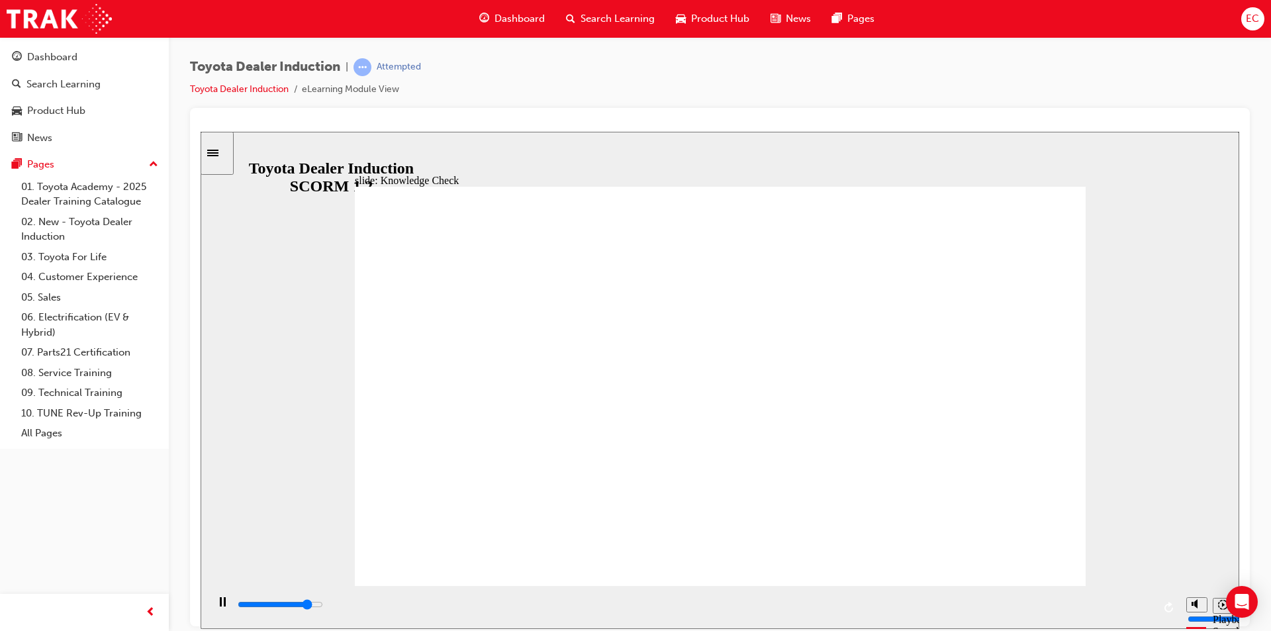
drag, startPoint x: 731, startPoint y: 459, endPoint x: 1055, endPoint y: 561, distance: 338.5
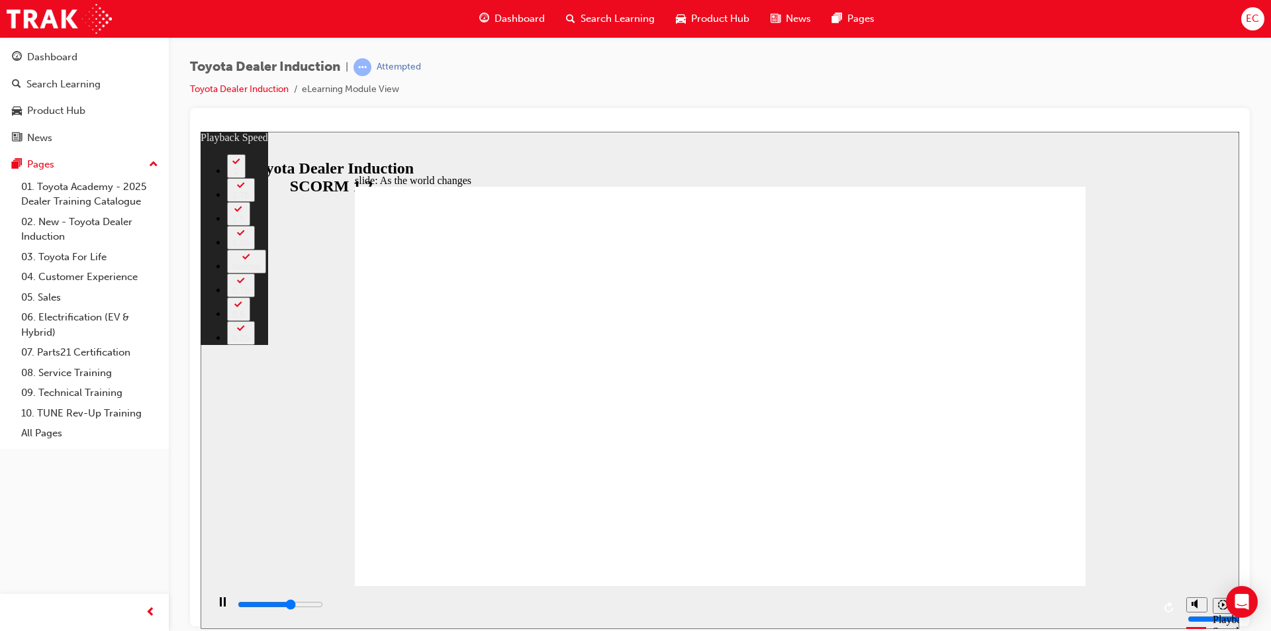
type input "5900"
type input "0"
type input "6100"
type input "0"
type input "6400"
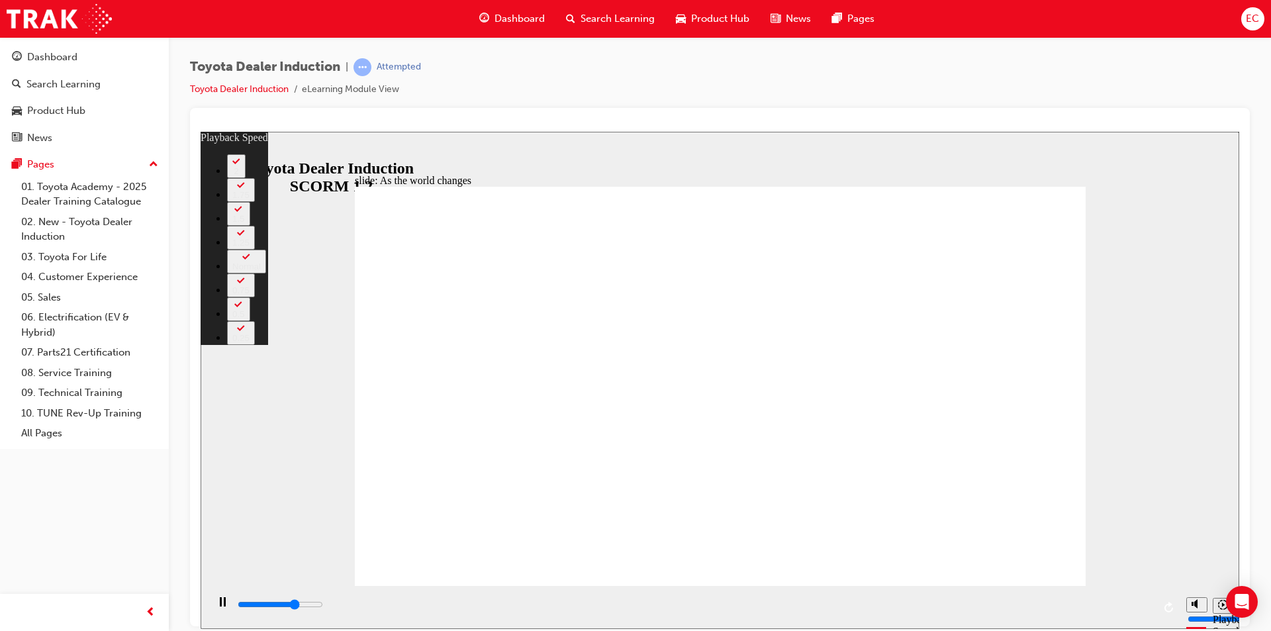
type input "1"
type input "6600"
type input "1"
type input "6700"
type input "1"
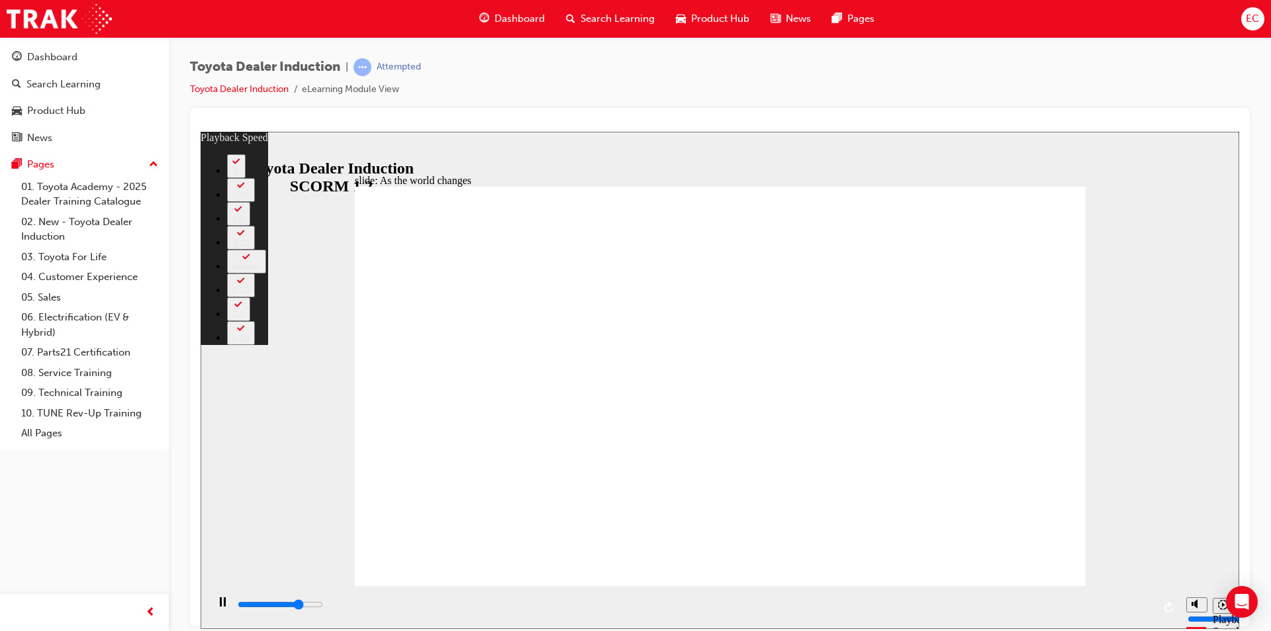
type input "6900"
type input "1"
type input "7200"
type input "1"
type input "7400"
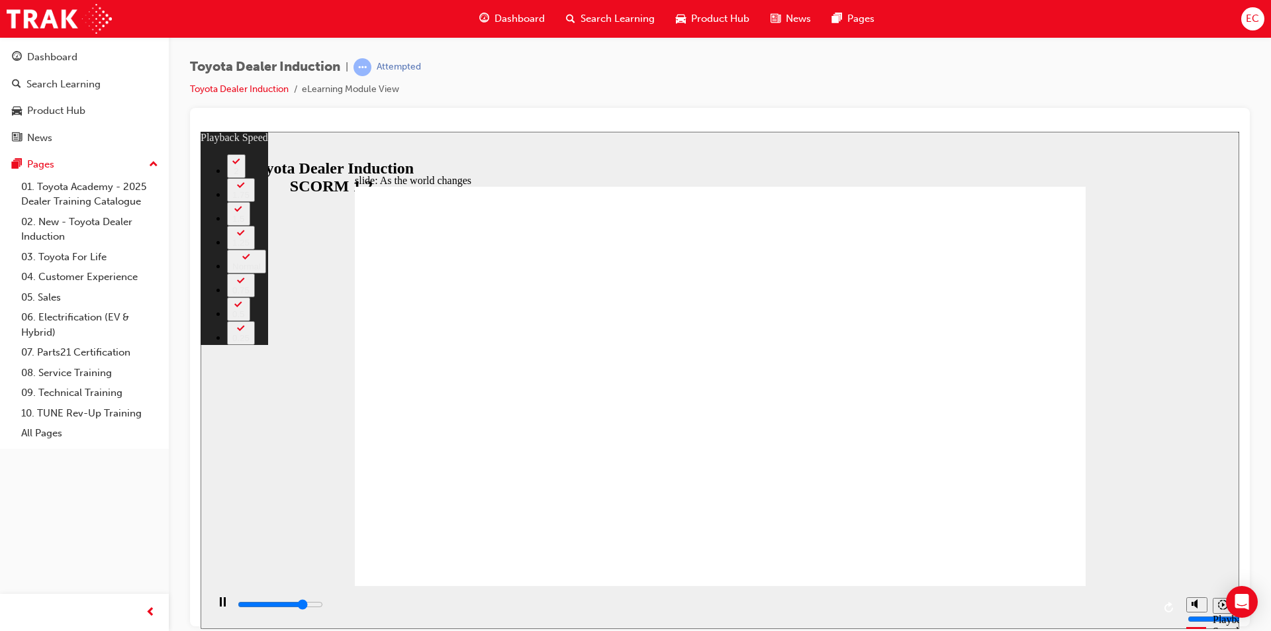
type input "2"
type input "7700"
type input "2"
type input "8000"
type input "2"
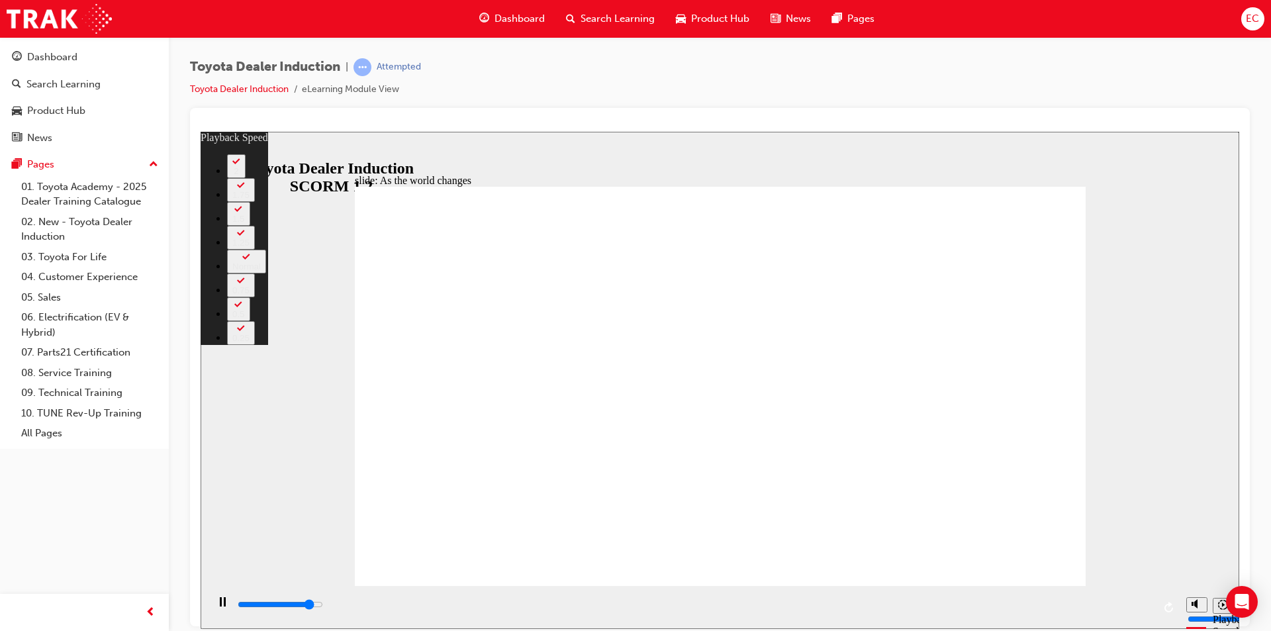
type input "8300"
type input "2"
type input "8500"
type input "3"
type input "8800"
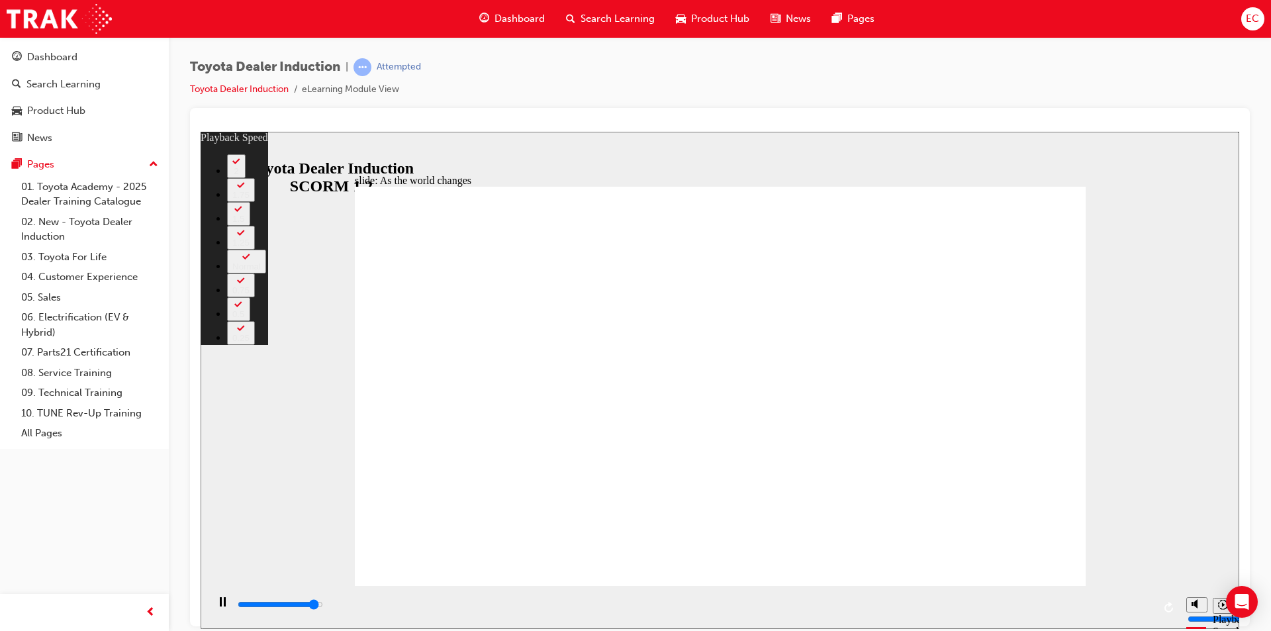
type input "3"
type input "9000"
type input "3"
type input "9200"
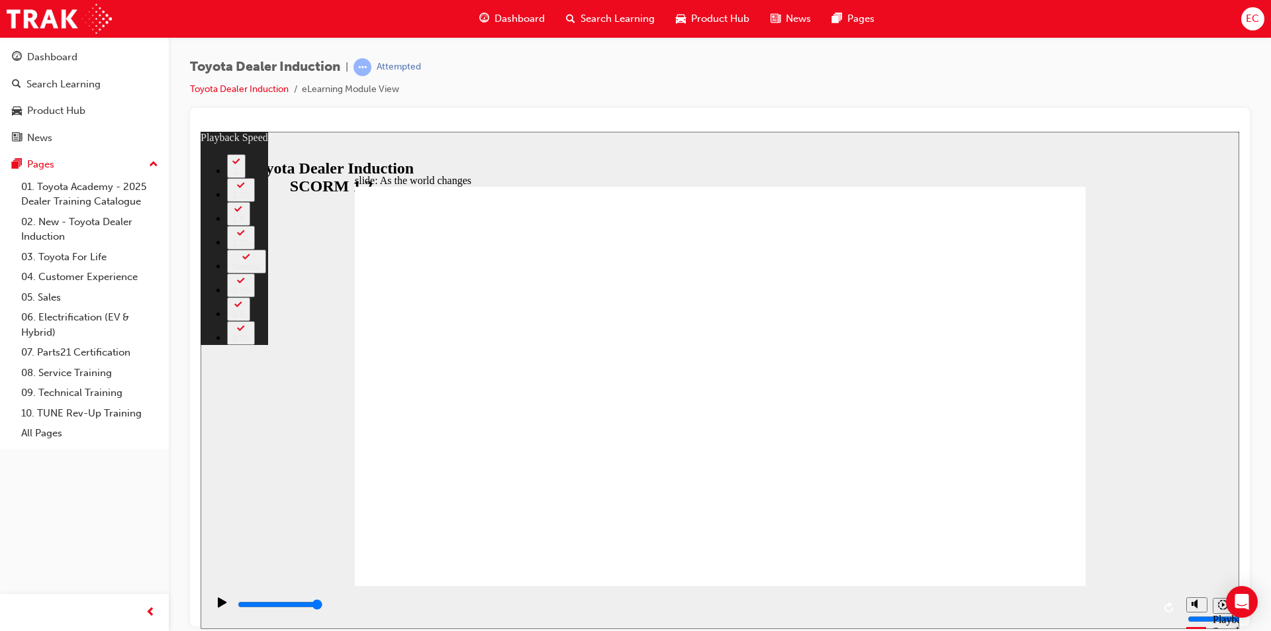
type input "128"
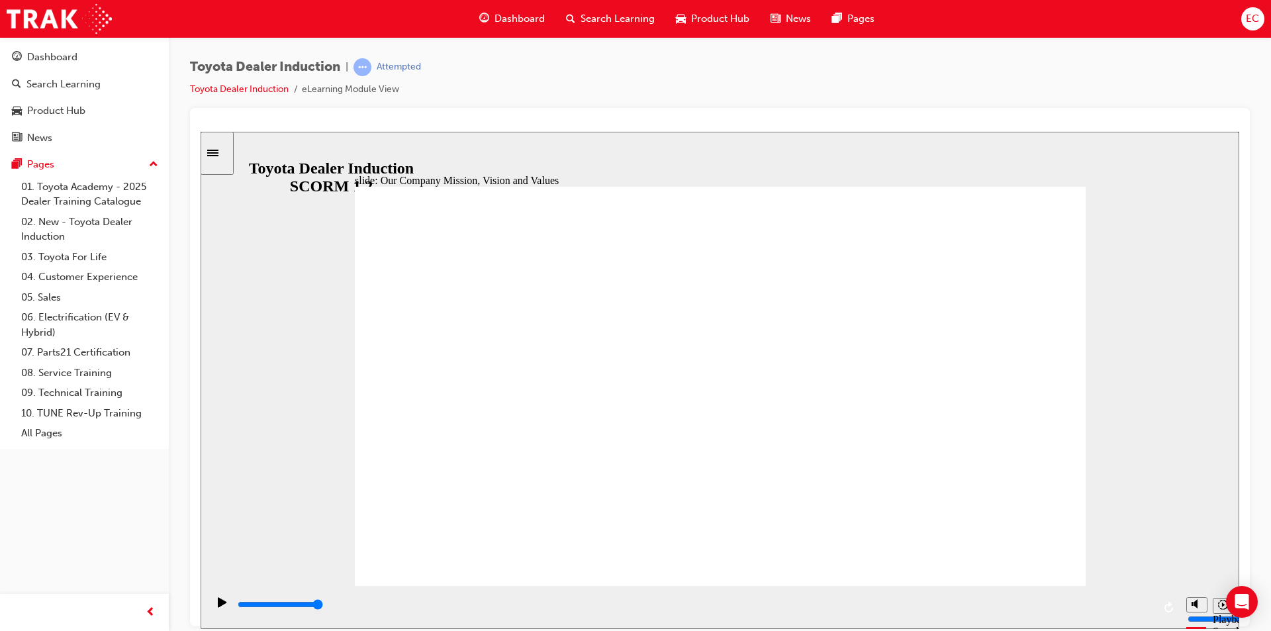
type input "5000"
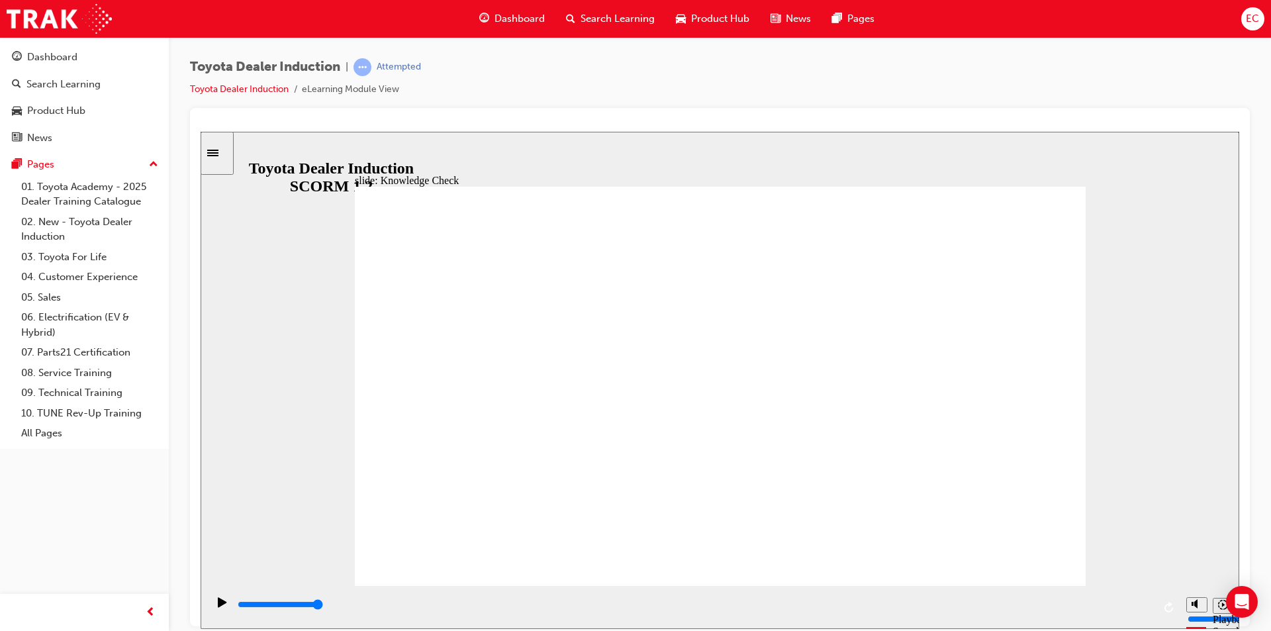
type input "HAPPINESS"
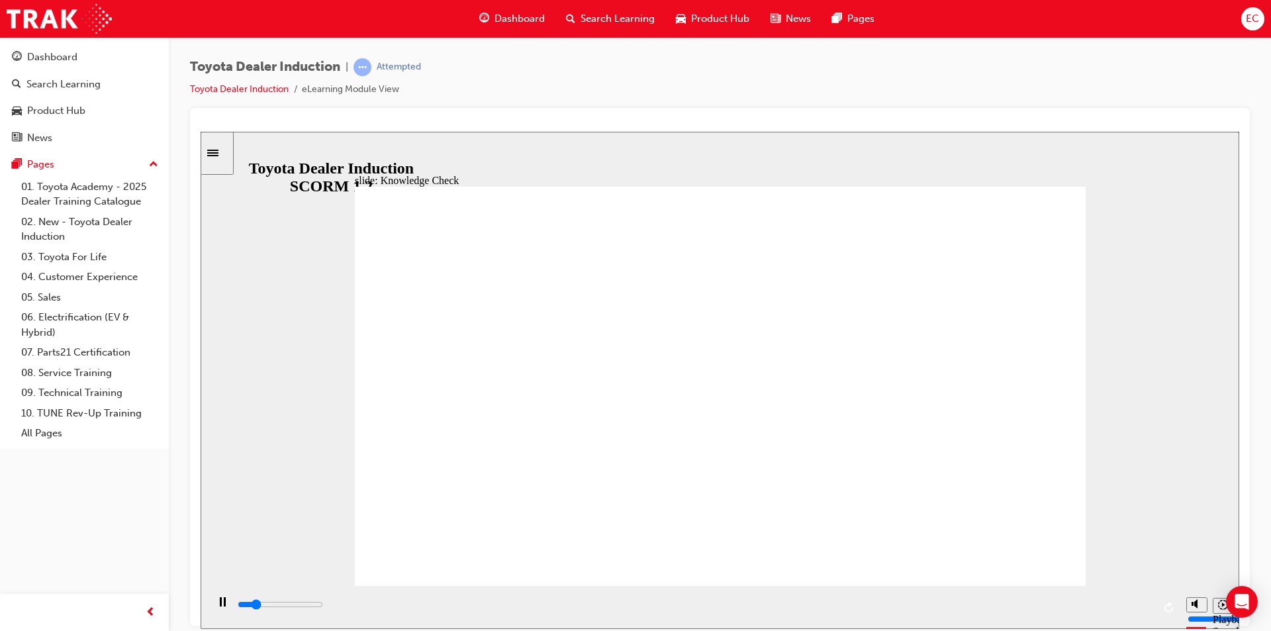
type input "1600"
type input "MOILE"
type input "5000"
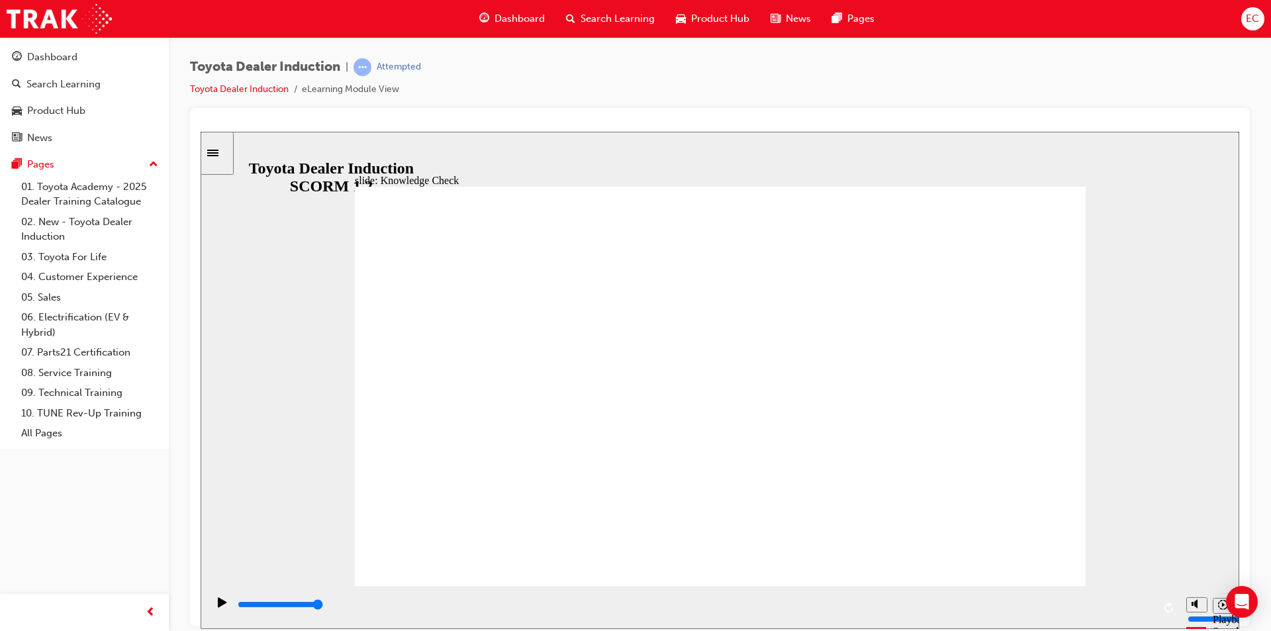
type input "MOIL"
type input "MOI"
type input "MO"
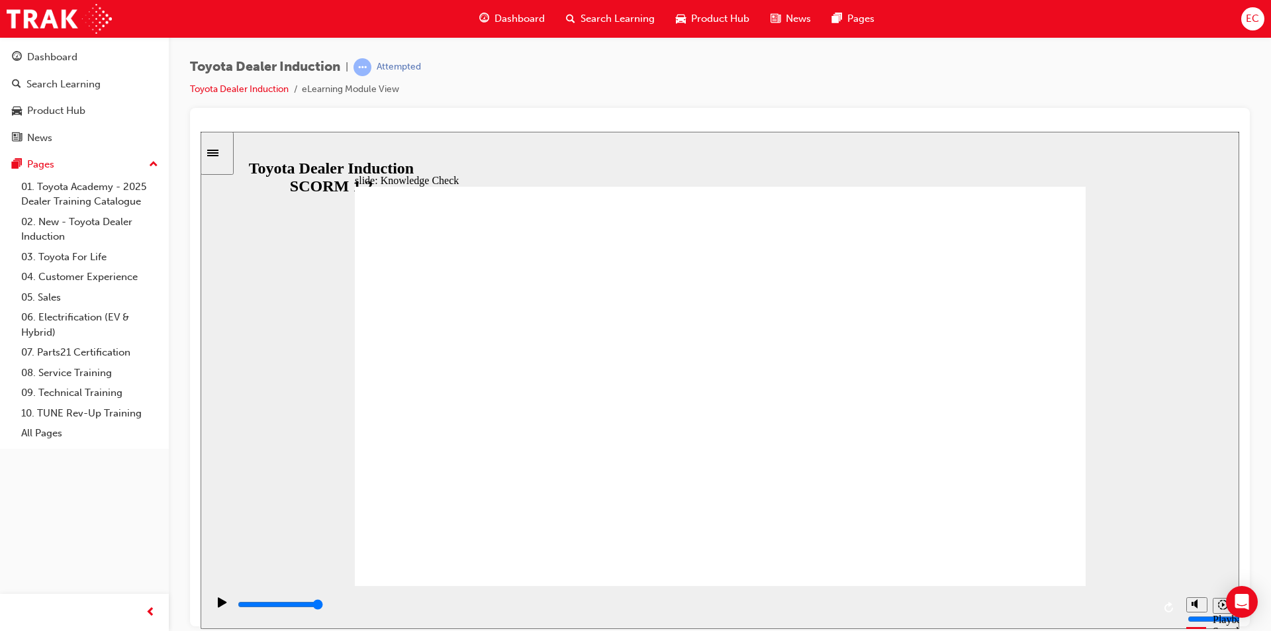
type input "MO"
type input "MOV"
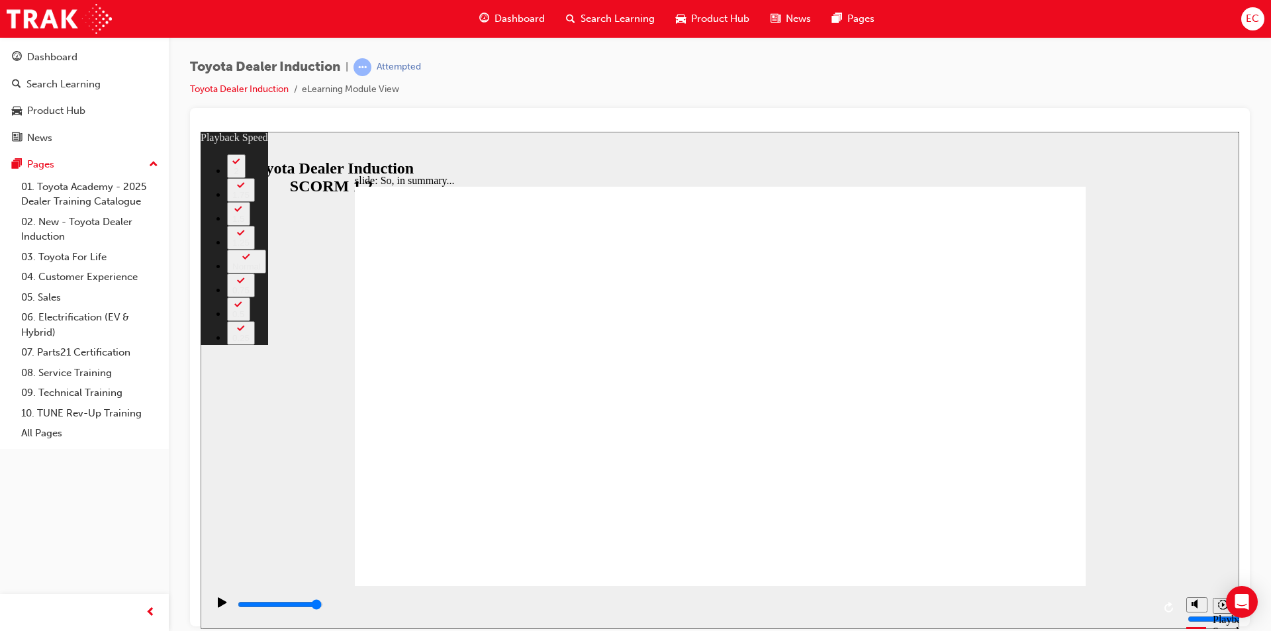
click at [1156, 502] on div "slide: So, in summary... Rectangle 3 playback speed 2 1.75 1.5 1.25 Normal 0.75…" at bounding box center [720, 379] width 1039 height 497
